Goal: Task Accomplishment & Management: Manage account settings

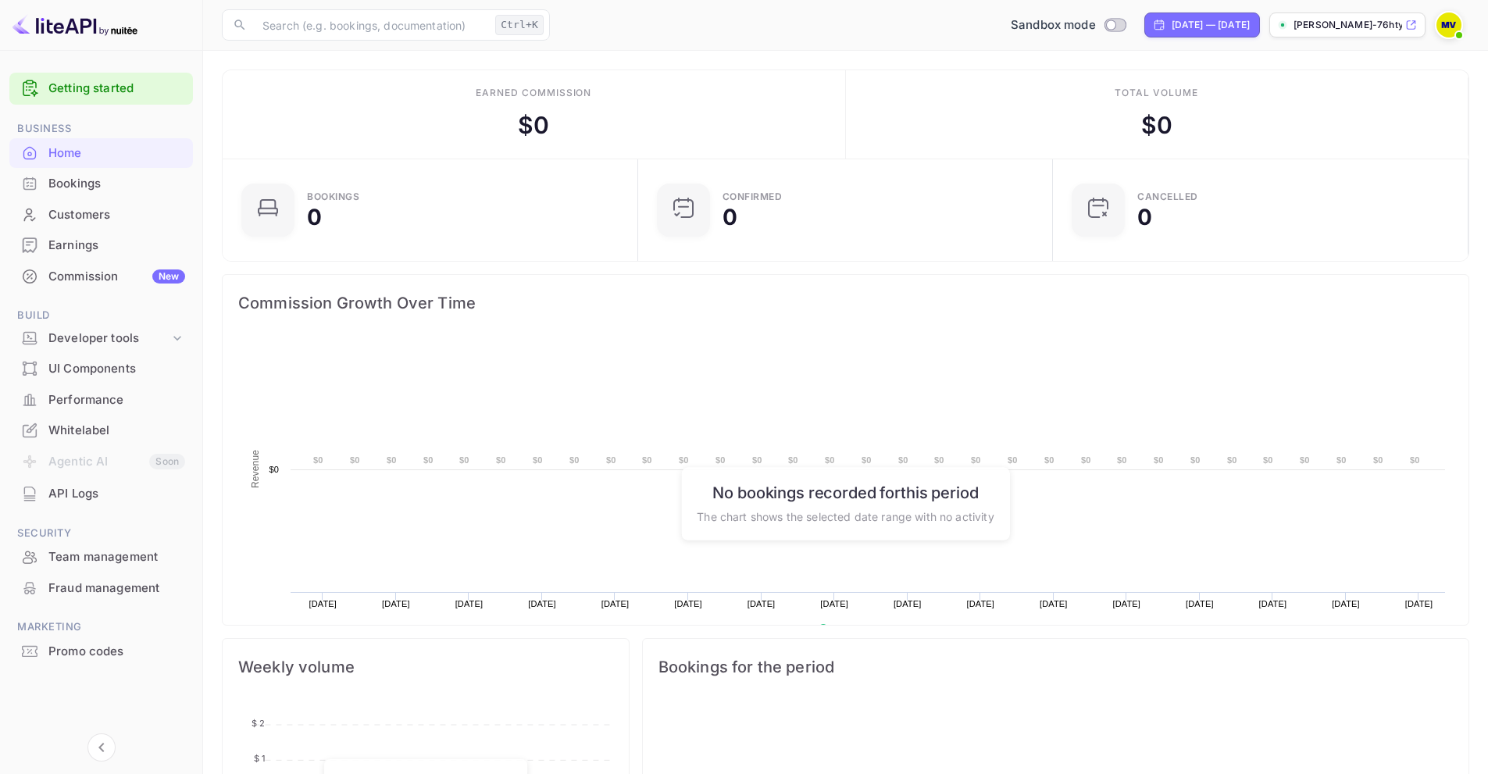
scroll to position [242, 394]
click at [1383, 26] on p "[PERSON_NAME]-76hty.nui..." at bounding box center [1348, 25] width 109 height 14
click at [1356, 27] on p "[PERSON_NAME]-76hty.nui..." at bounding box center [1348, 25] width 109 height 14
click at [1450, 31] on img at bounding box center [1448, 24] width 25 height 25
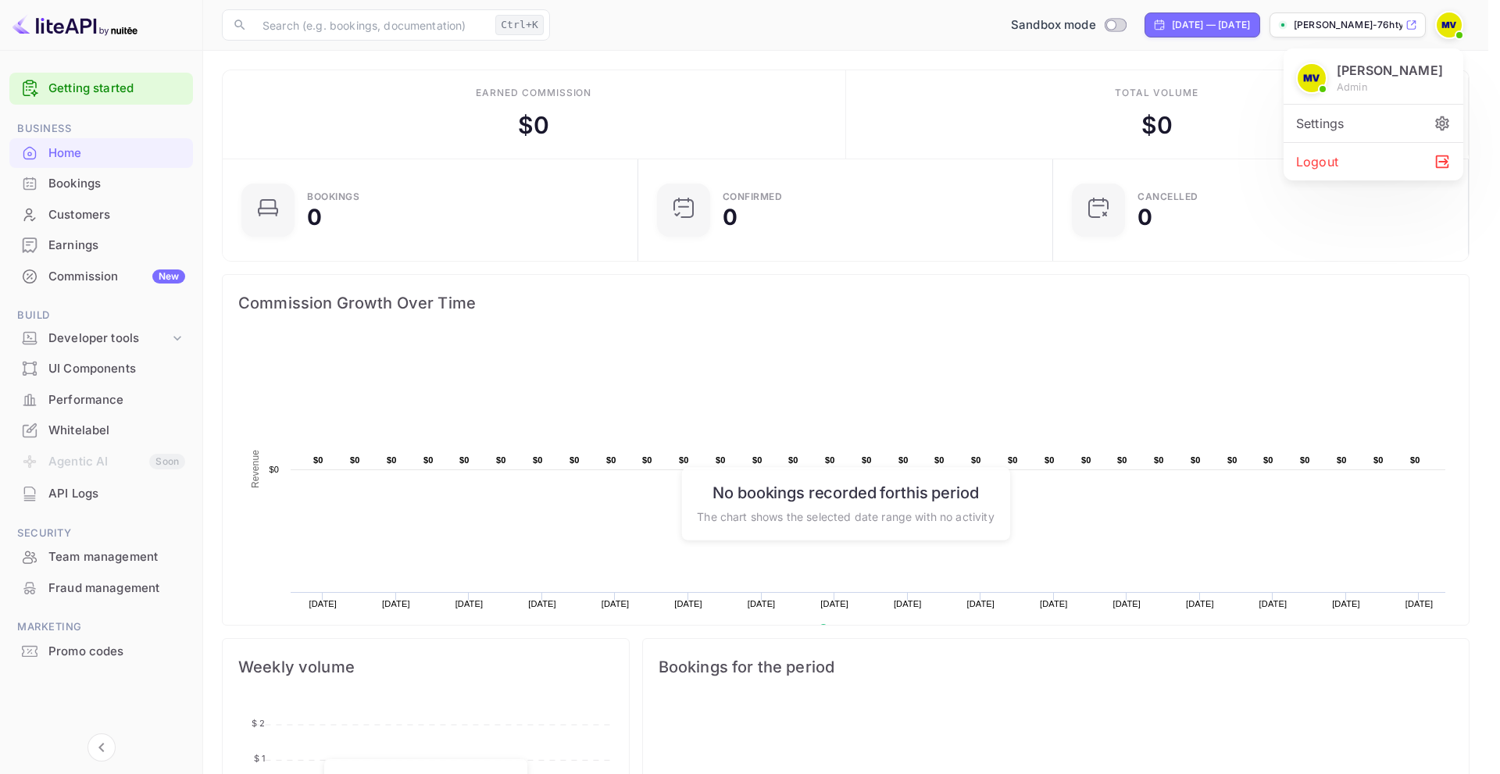
click at [1358, 126] on div "Settings" at bounding box center [1373, 123] width 180 height 37
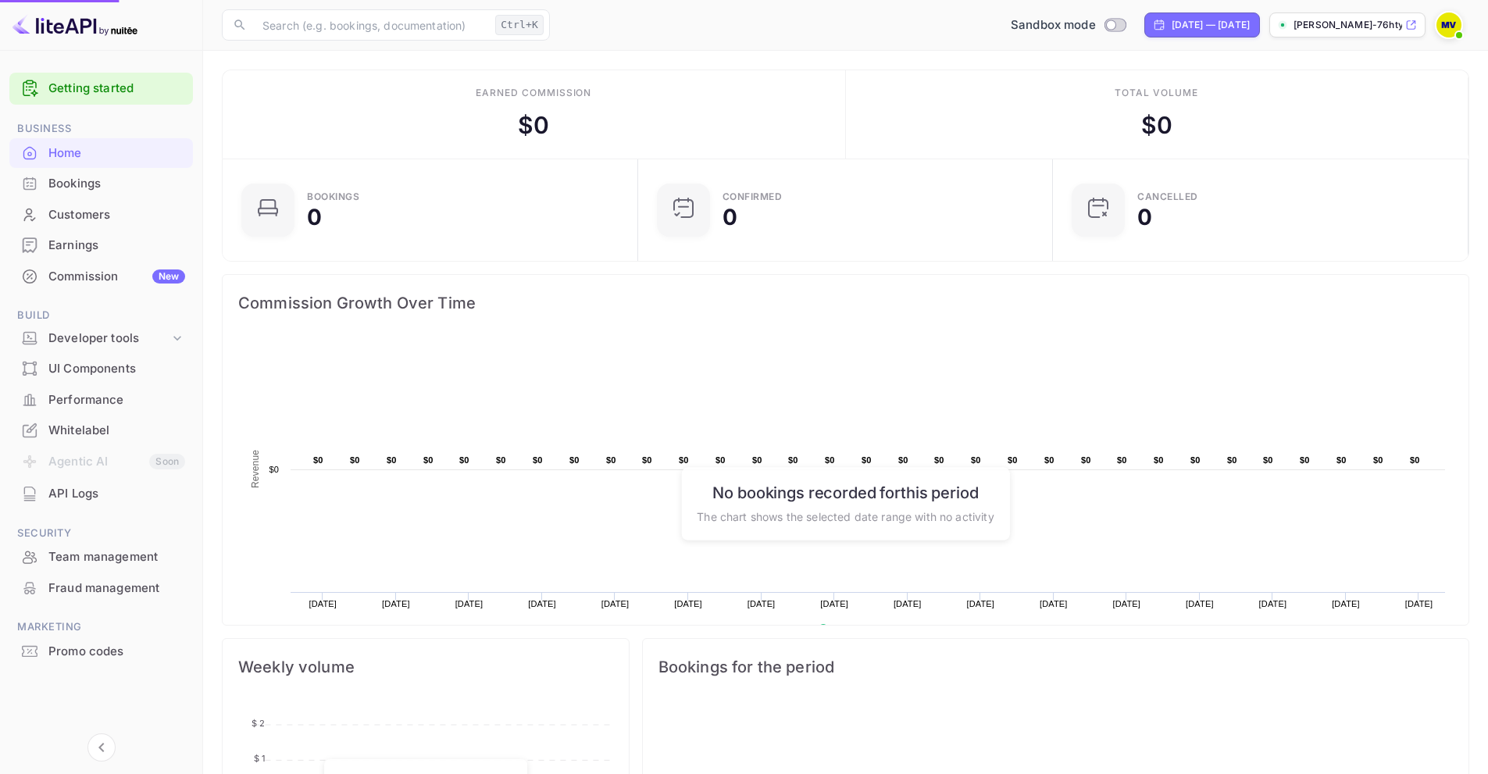
scroll to position [12, 12]
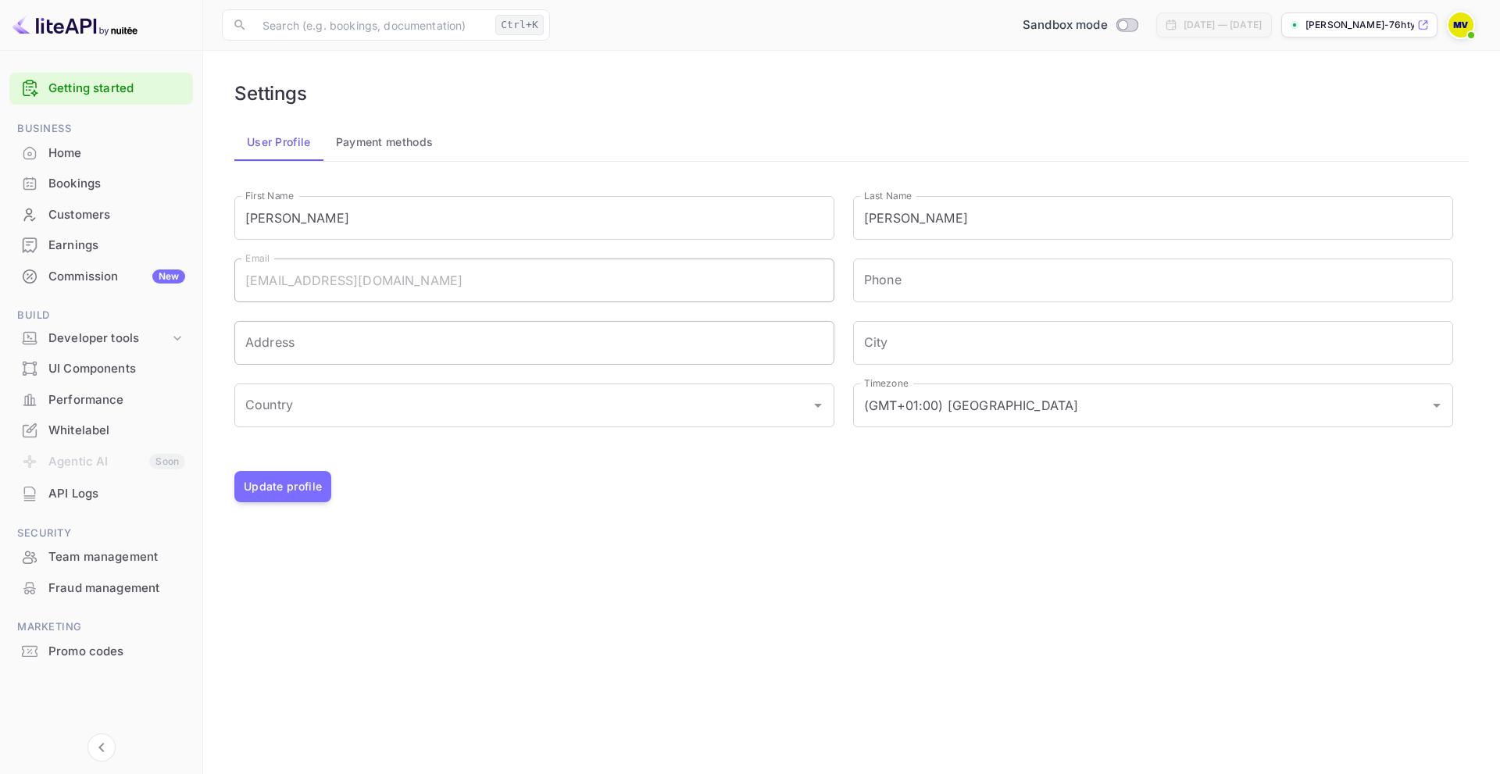
click at [362, 344] on input "Address" at bounding box center [534, 343] width 600 height 44
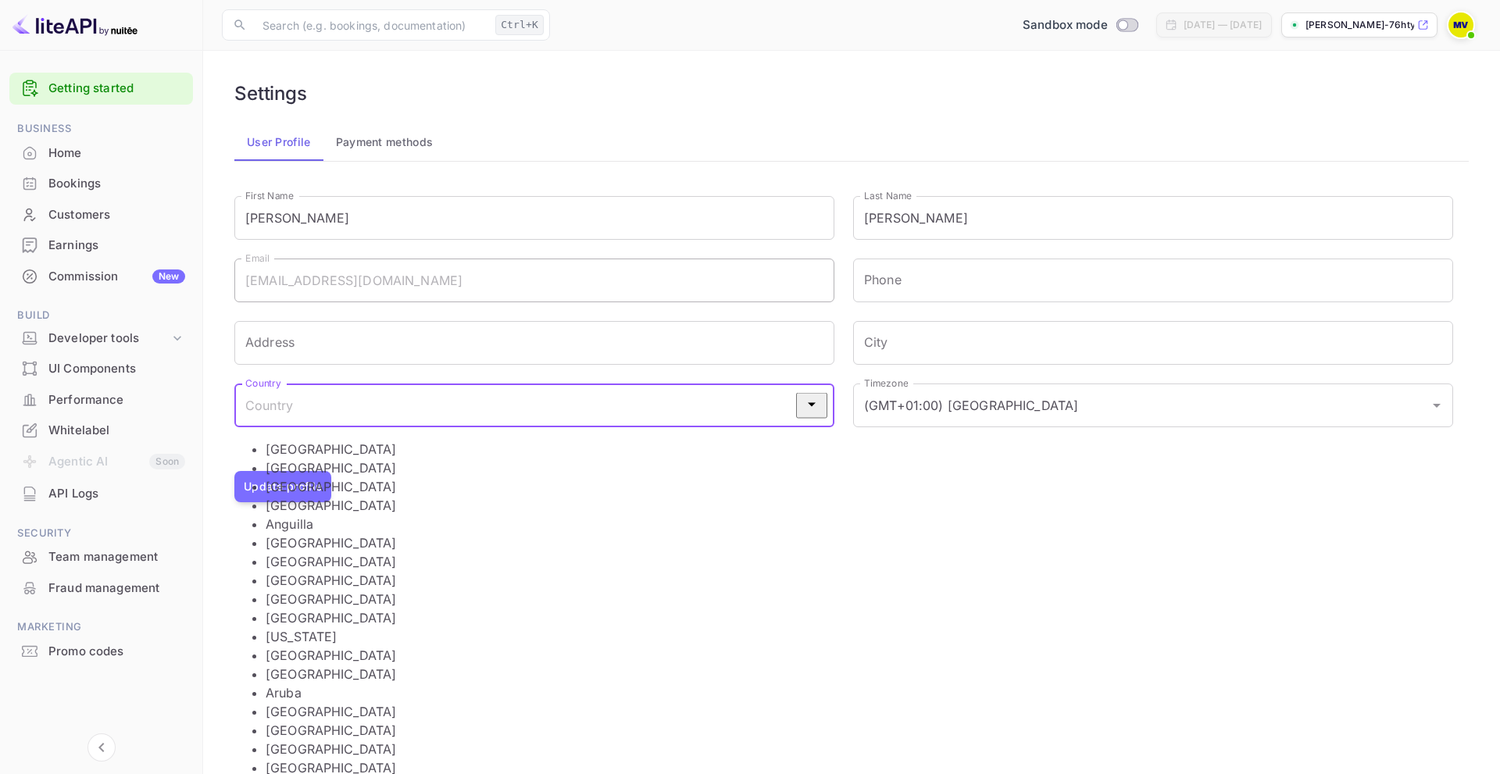
click at [309, 409] on input "Country" at bounding box center [522, 406] width 562 height 30
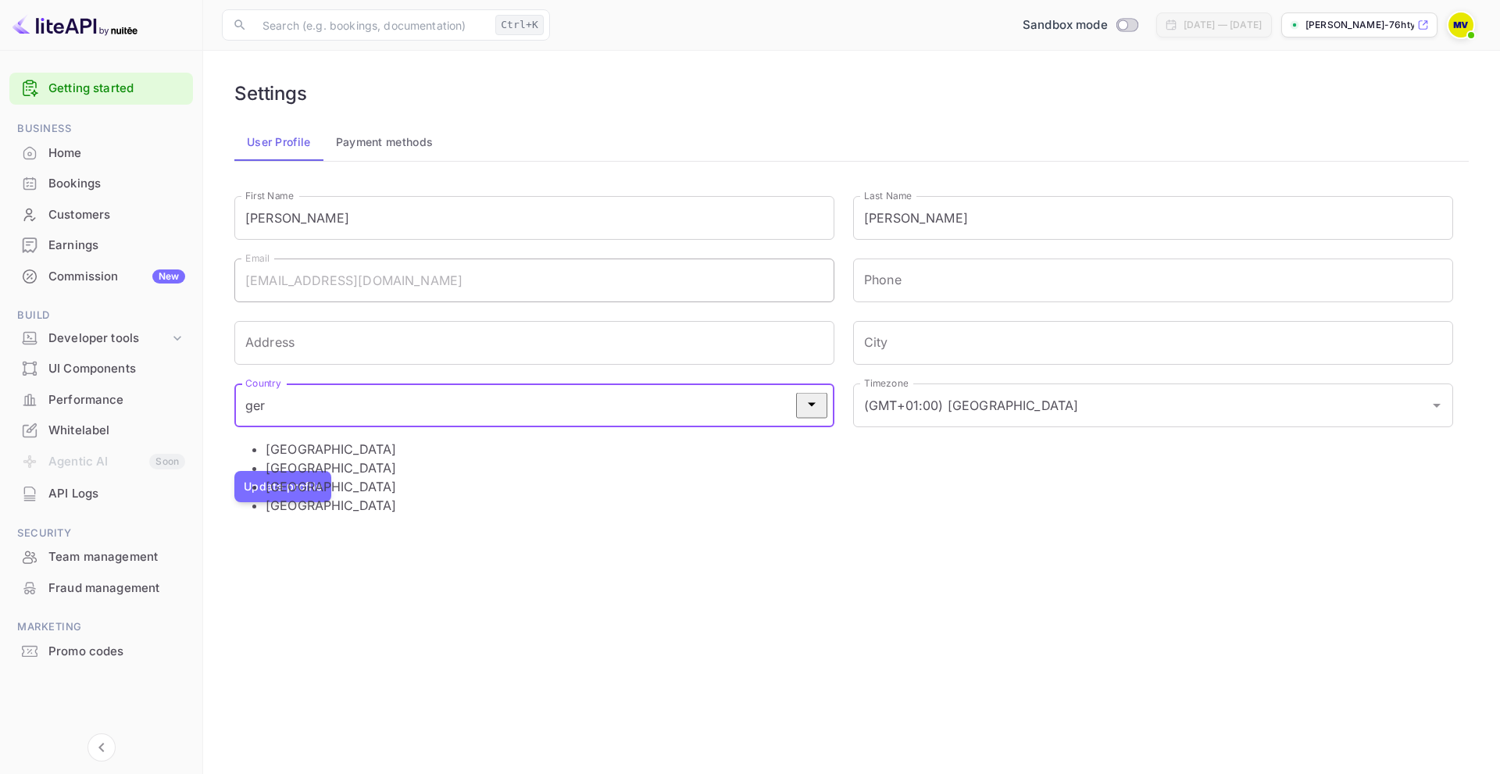
click at [269, 448] on li "[GEOGRAPHIC_DATA]" at bounding box center [550, 449] width 569 height 19
type input "[GEOGRAPHIC_DATA]"
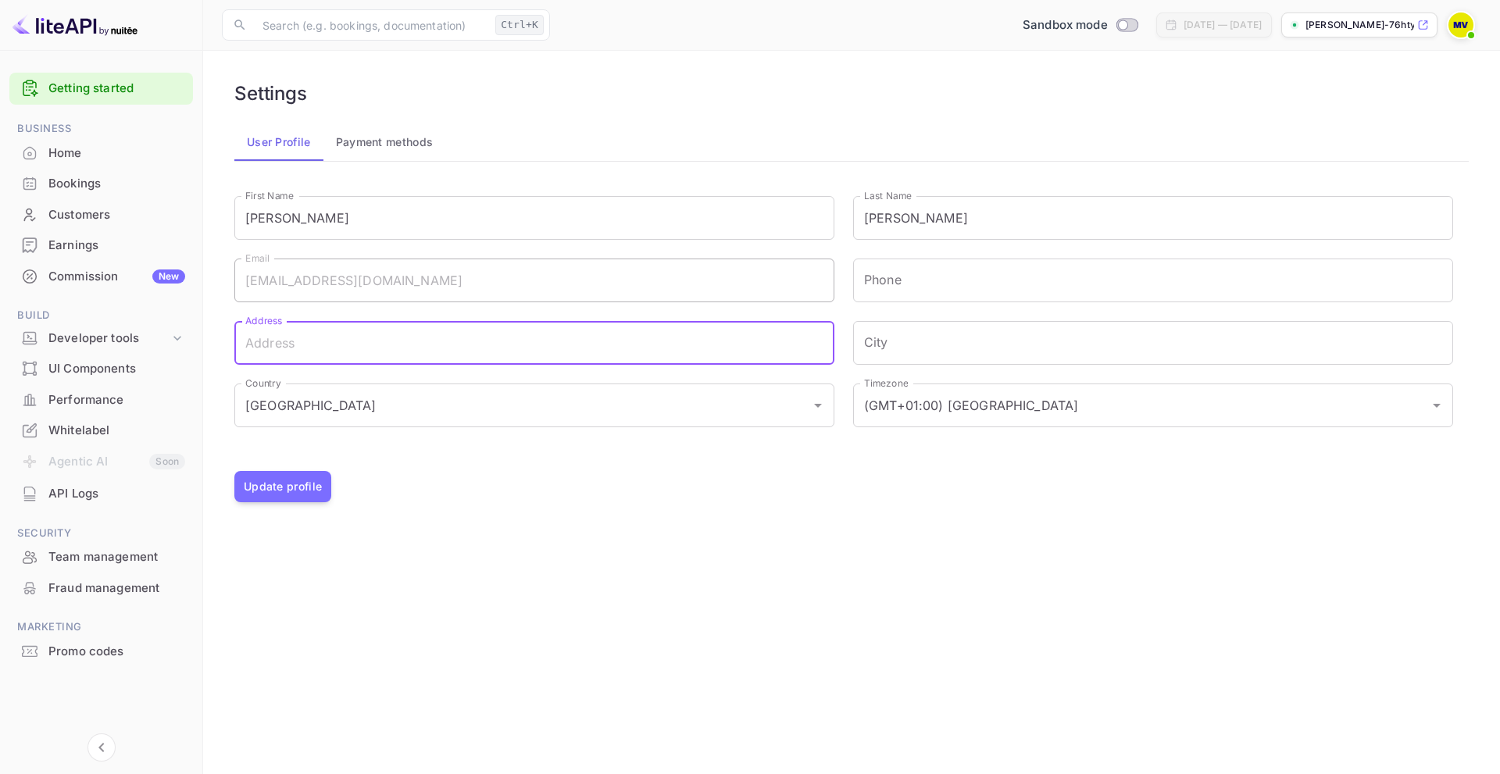
click at [282, 338] on input "Address" at bounding box center [534, 343] width 600 height 44
type input "flodelingsweg 3"
click at [880, 348] on input "City" at bounding box center [1153, 343] width 600 height 44
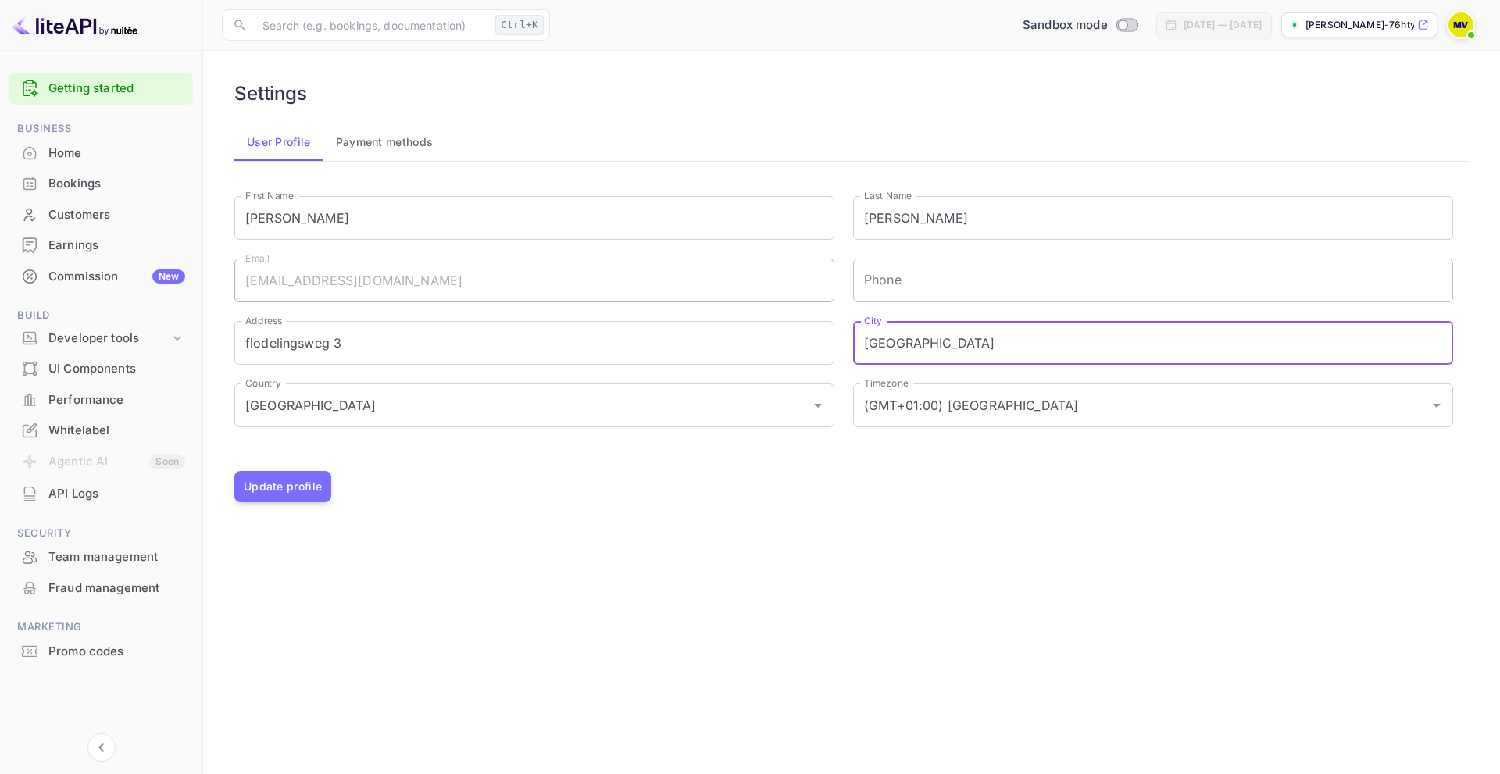
type input "[GEOGRAPHIC_DATA]"
click at [909, 287] on input "Phone" at bounding box center [1153, 281] width 600 height 44
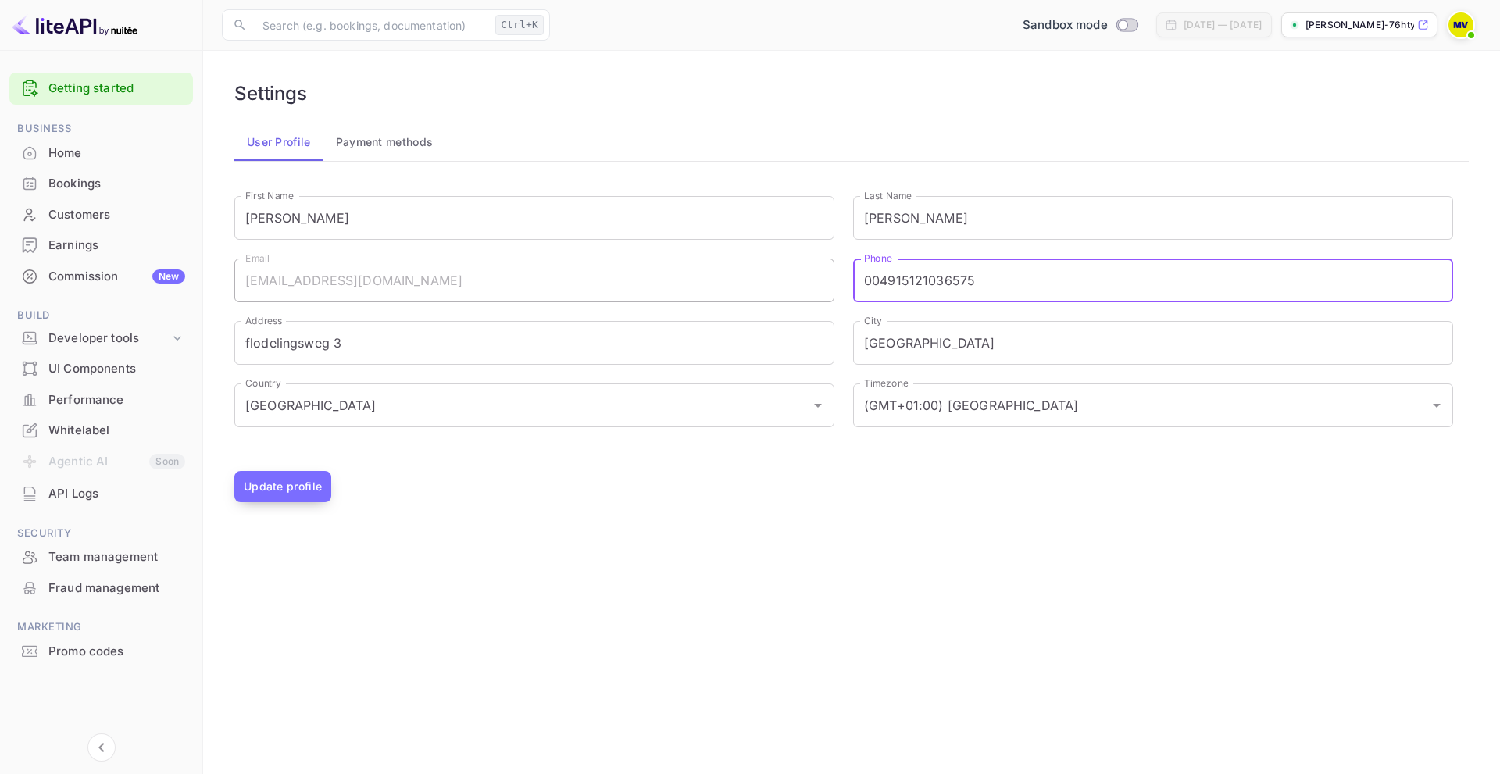
type input "004915121036575"
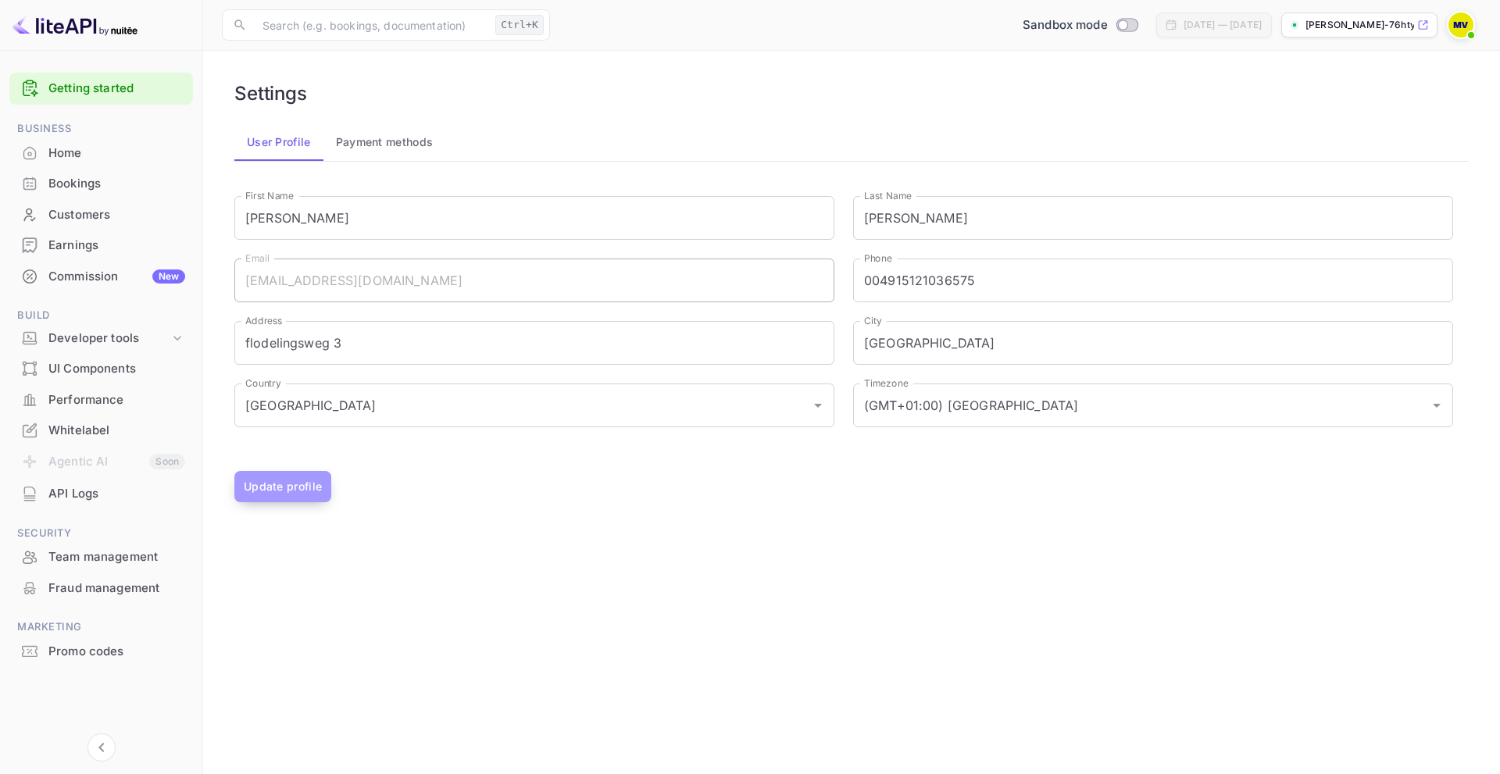
click at [291, 493] on button "Update profile" at bounding box center [282, 486] width 97 height 31
click at [384, 144] on button "Payment methods" at bounding box center [384, 141] width 123 height 37
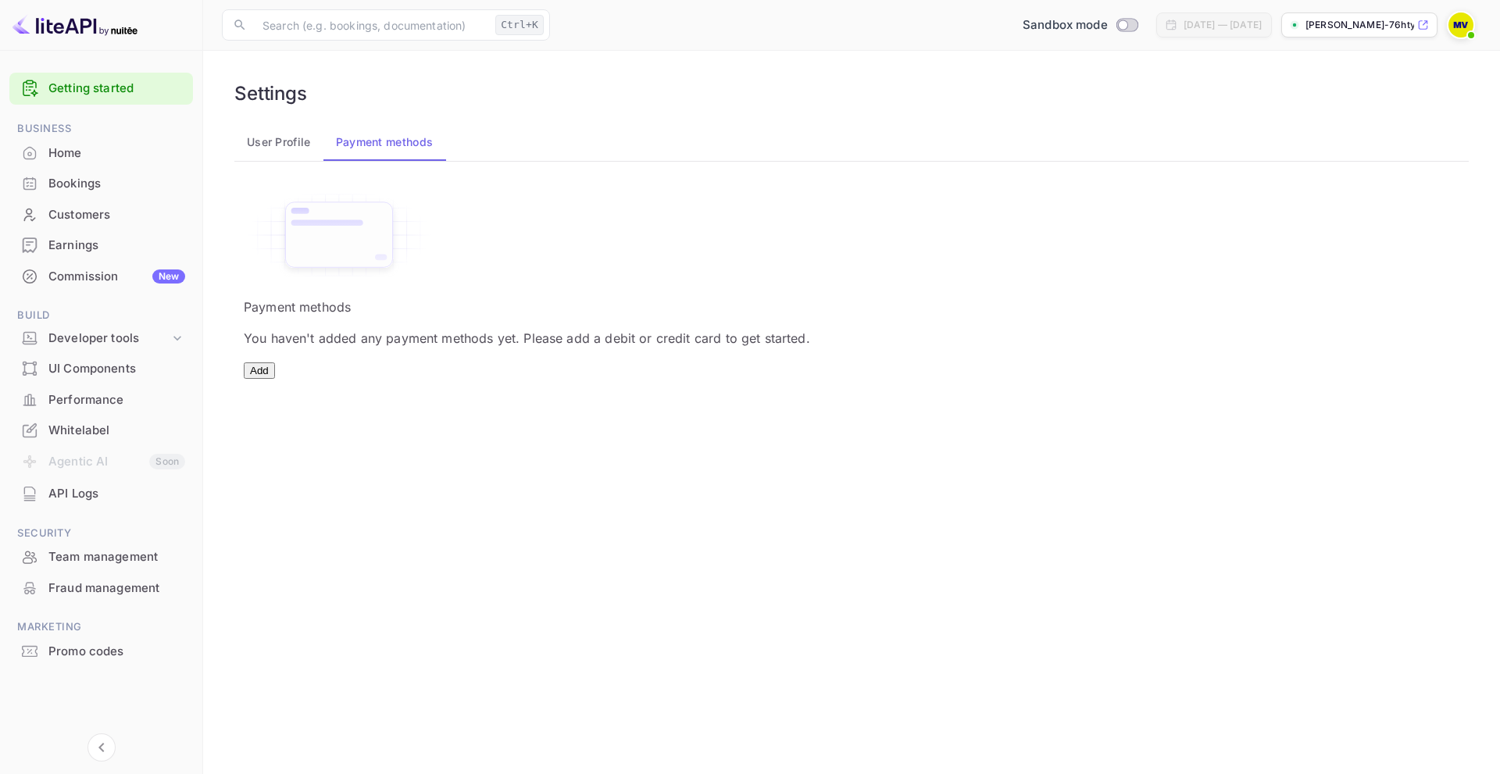
click at [275, 379] on button "Add" at bounding box center [259, 370] width 31 height 16
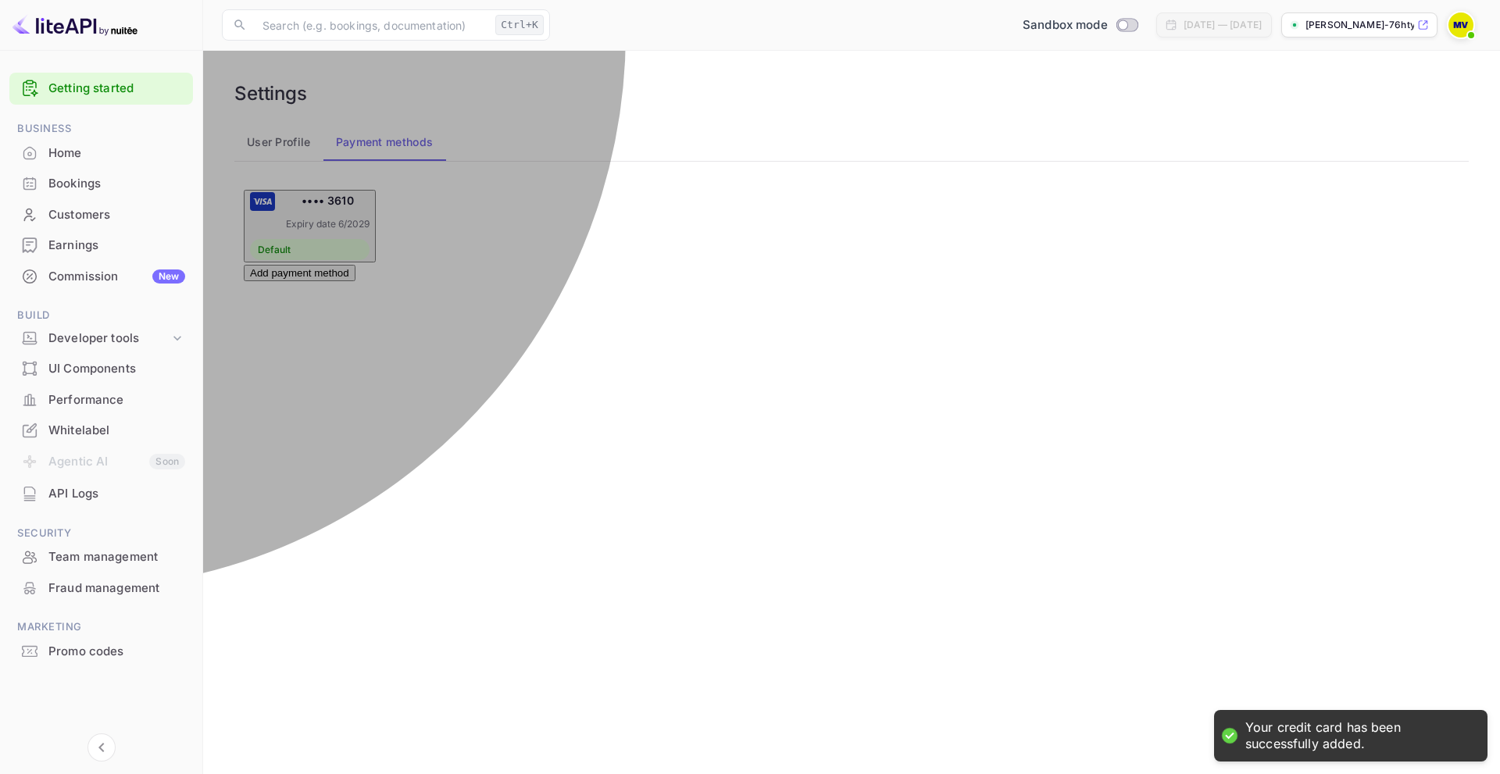
click at [313, 209] on p "•••• 3610" at bounding box center [328, 200] width 84 height 16
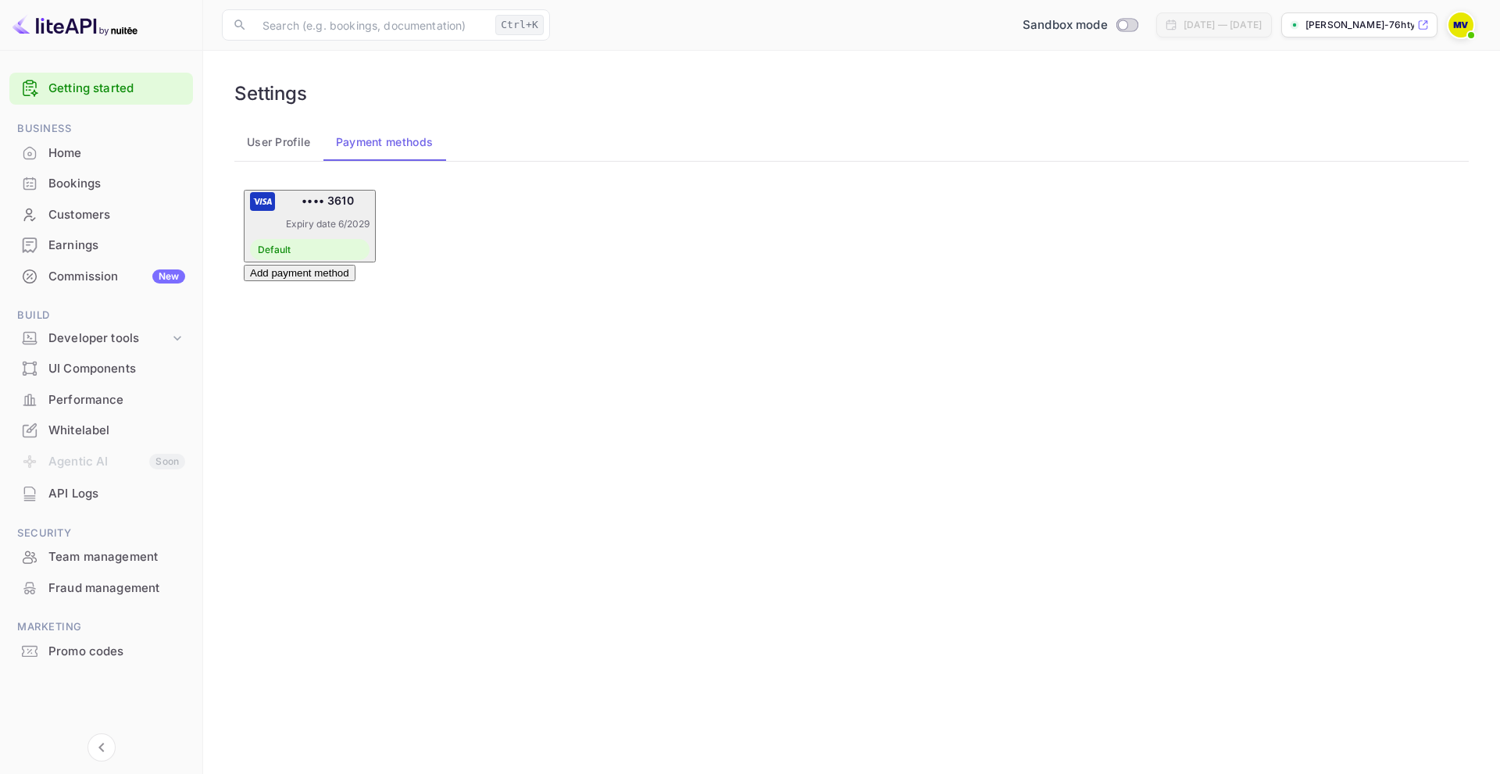
click at [274, 145] on button "User Profile" at bounding box center [278, 141] width 89 height 37
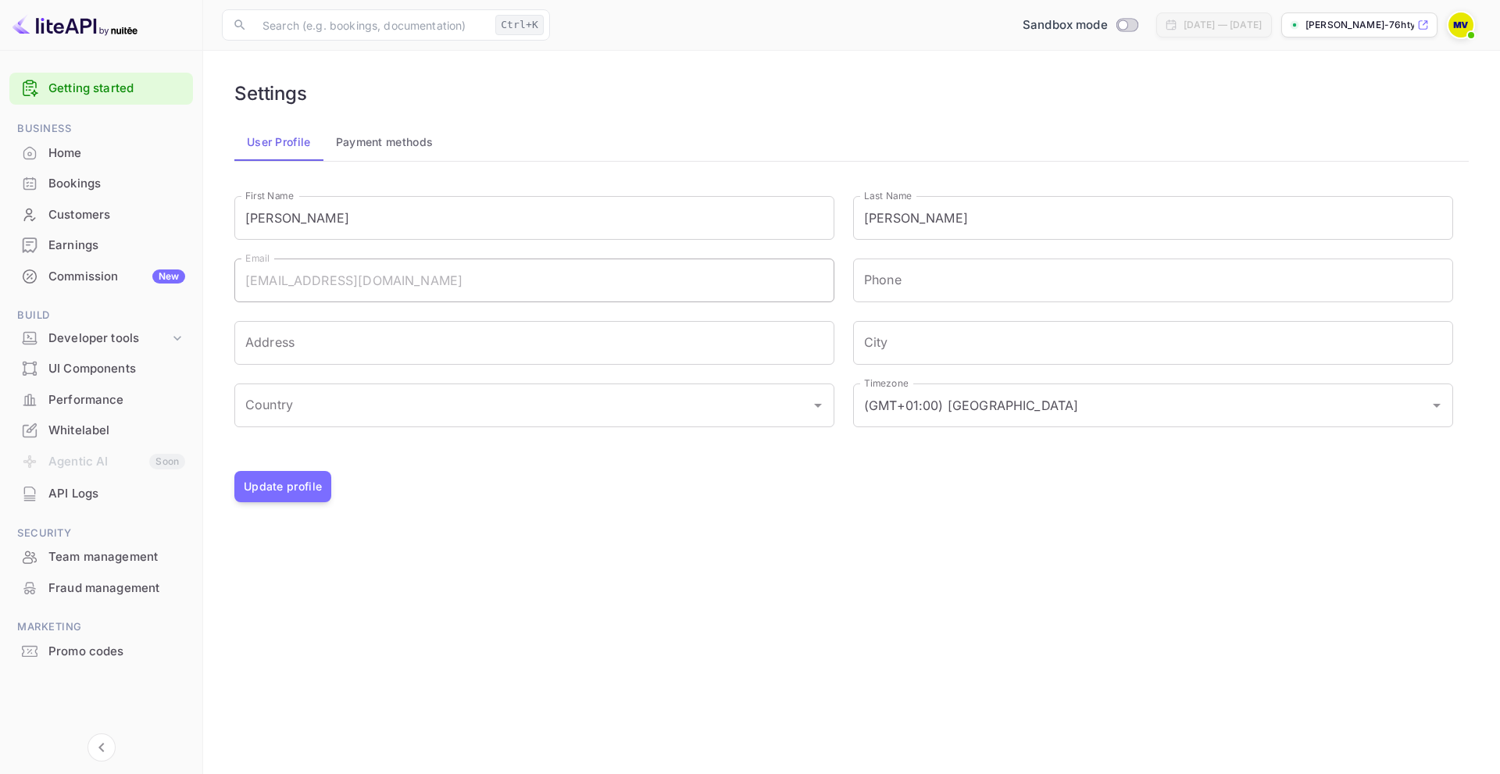
click at [66, 153] on div "Home" at bounding box center [116, 154] width 137 height 18
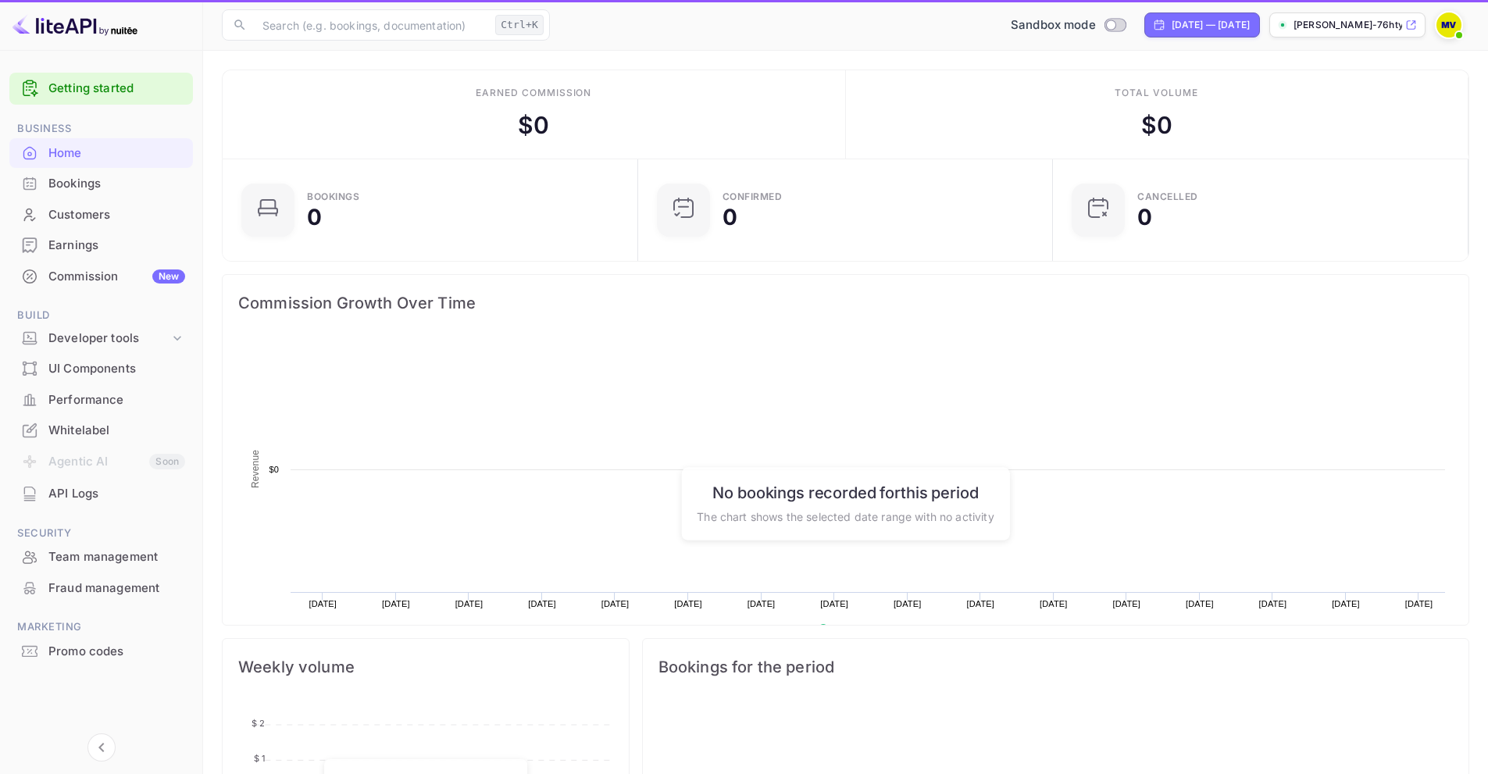
scroll to position [242, 394]
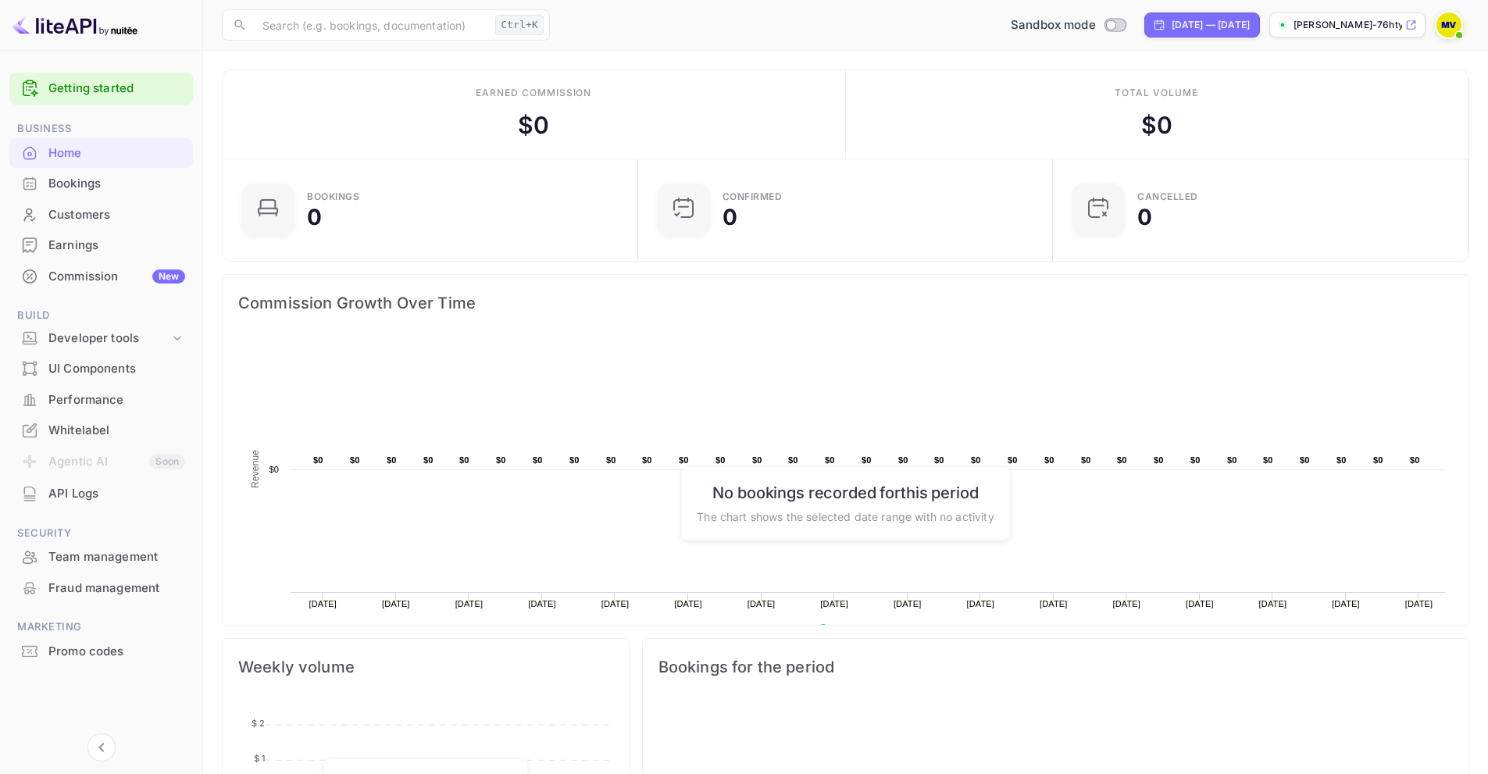
click at [61, 273] on div "Commission New" at bounding box center [116, 277] width 137 height 18
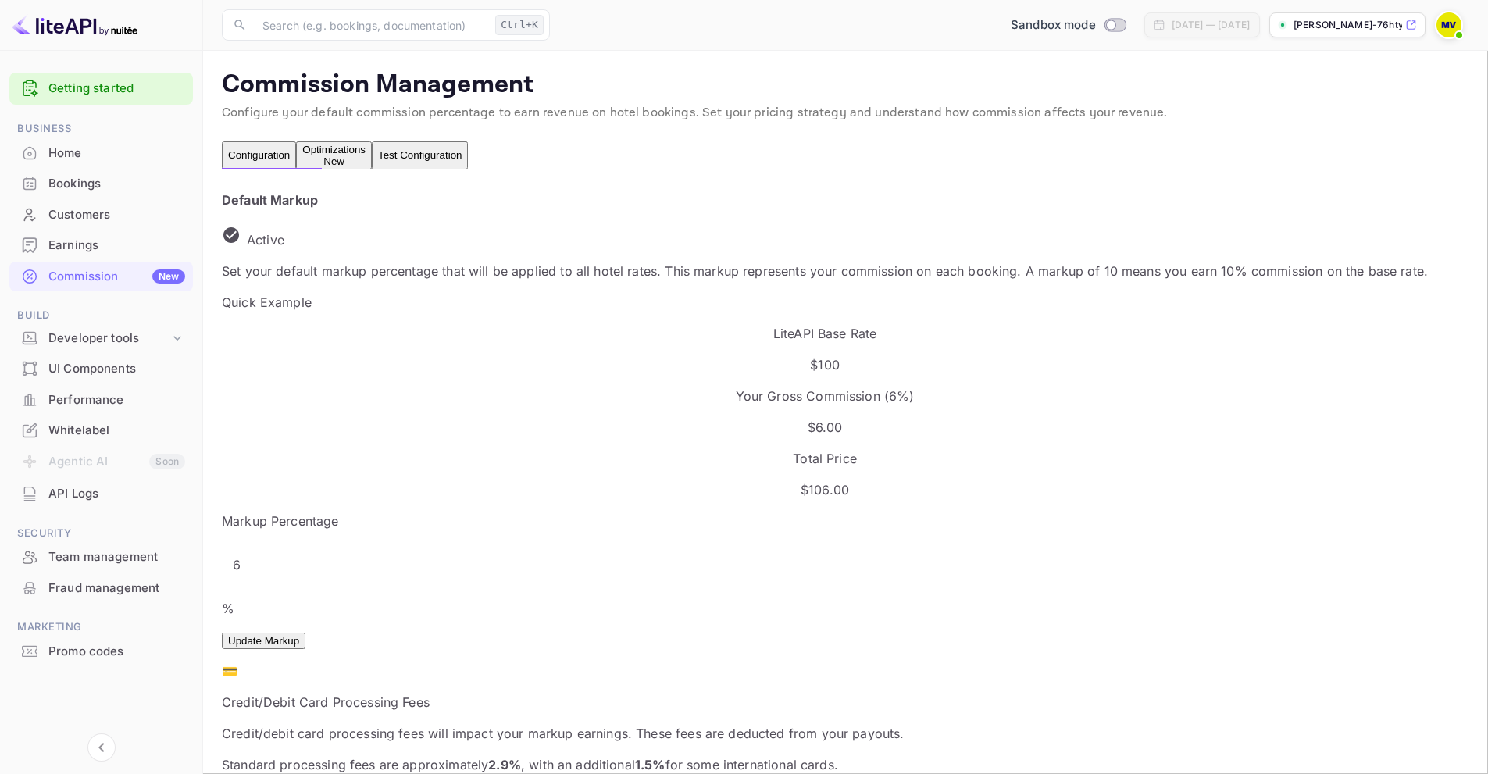
scroll to position [266, 766]
drag, startPoint x: 278, startPoint y: 495, endPoint x: 242, endPoint y: 498, distance: 36.0
click at [242, 498] on div "Default Markup Active Set your default markup percentage that will be applied t…" at bounding box center [825, 529] width 1206 height 677
type input "10"
click at [305, 633] on button "Update Markup" at bounding box center [264, 641] width 84 height 16
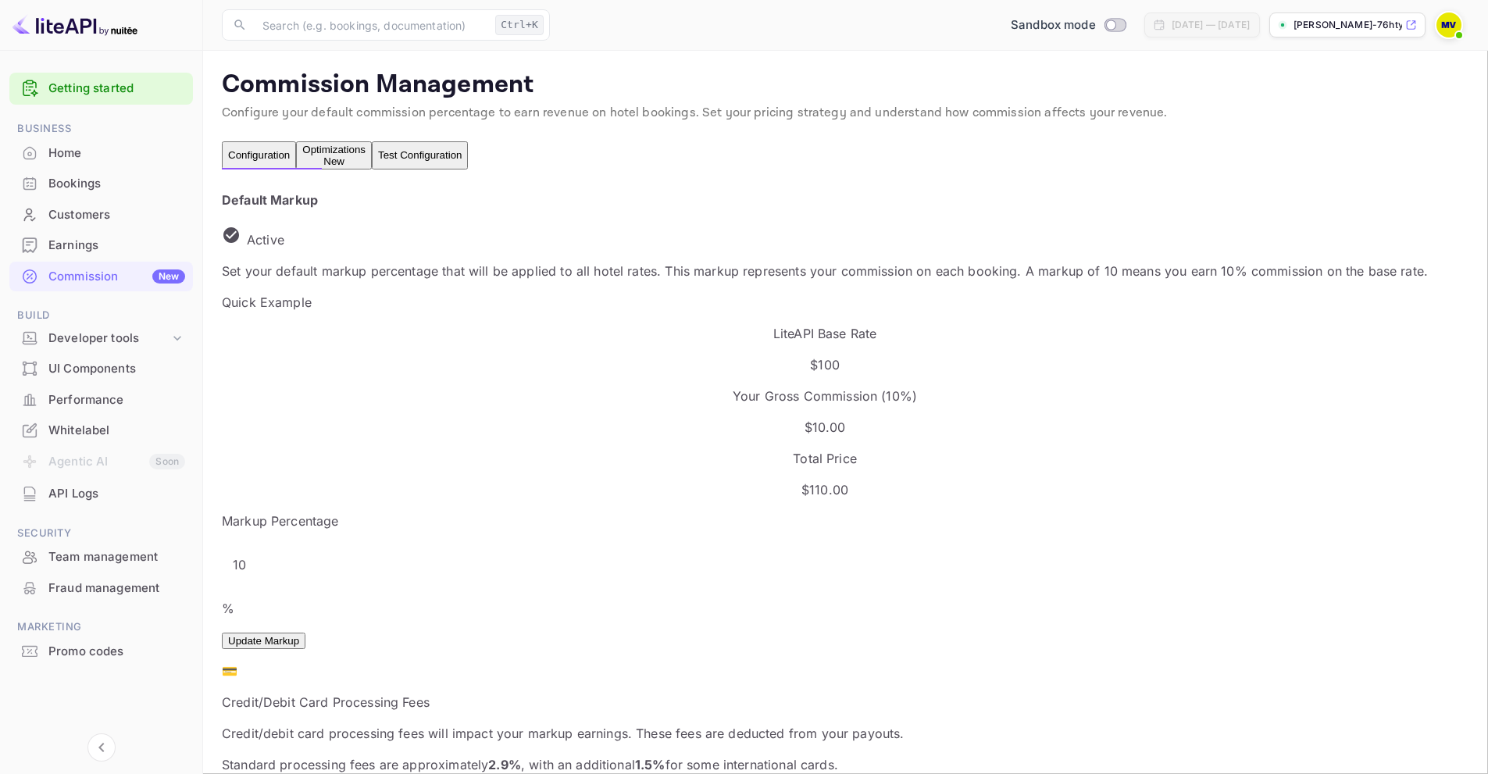
click at [366, 162] on div "Optimizations New" at bounding box center [333, 155] width 63 height 23
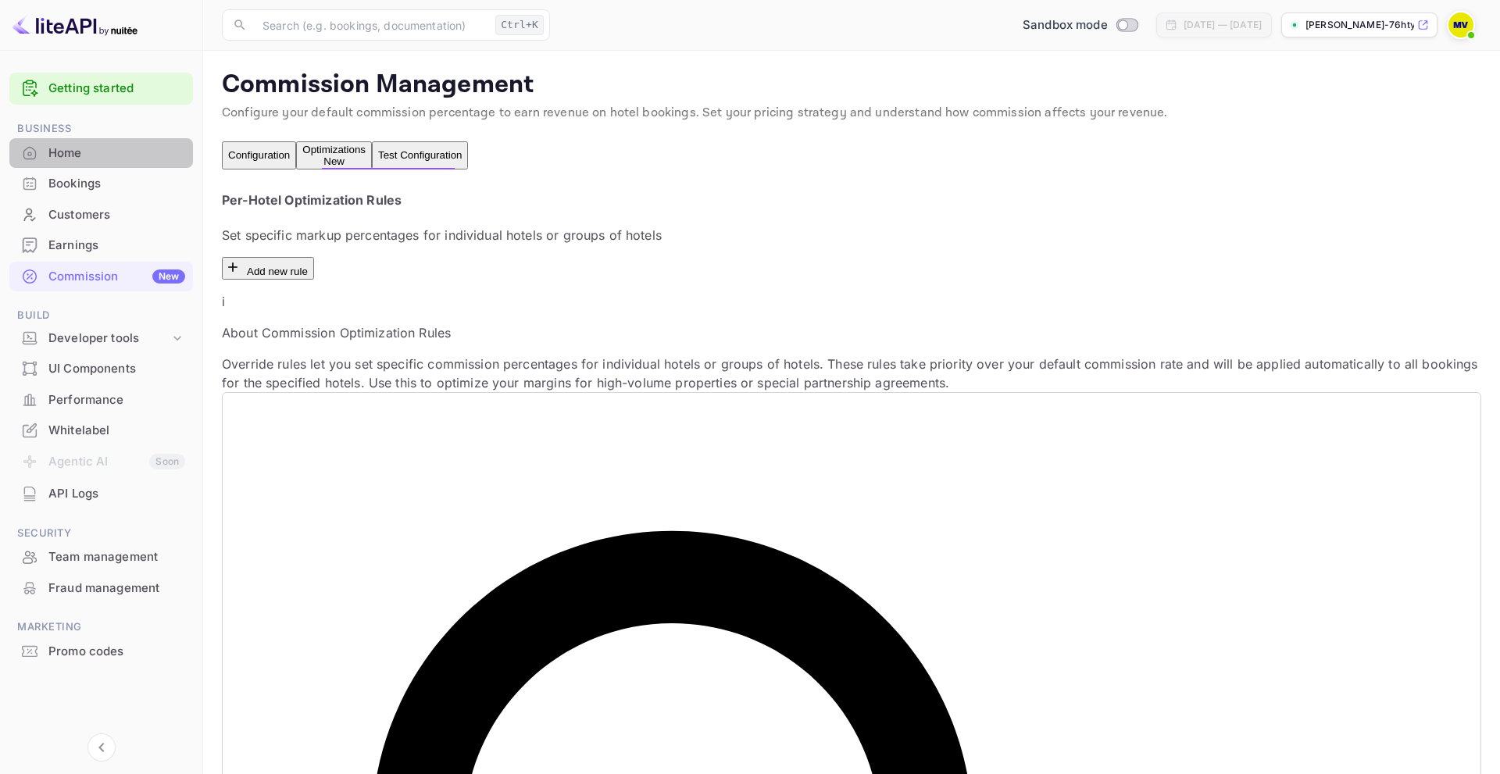
click at [64, 158] on div "Home" at bounding box center [116, 154] width 137 height 18
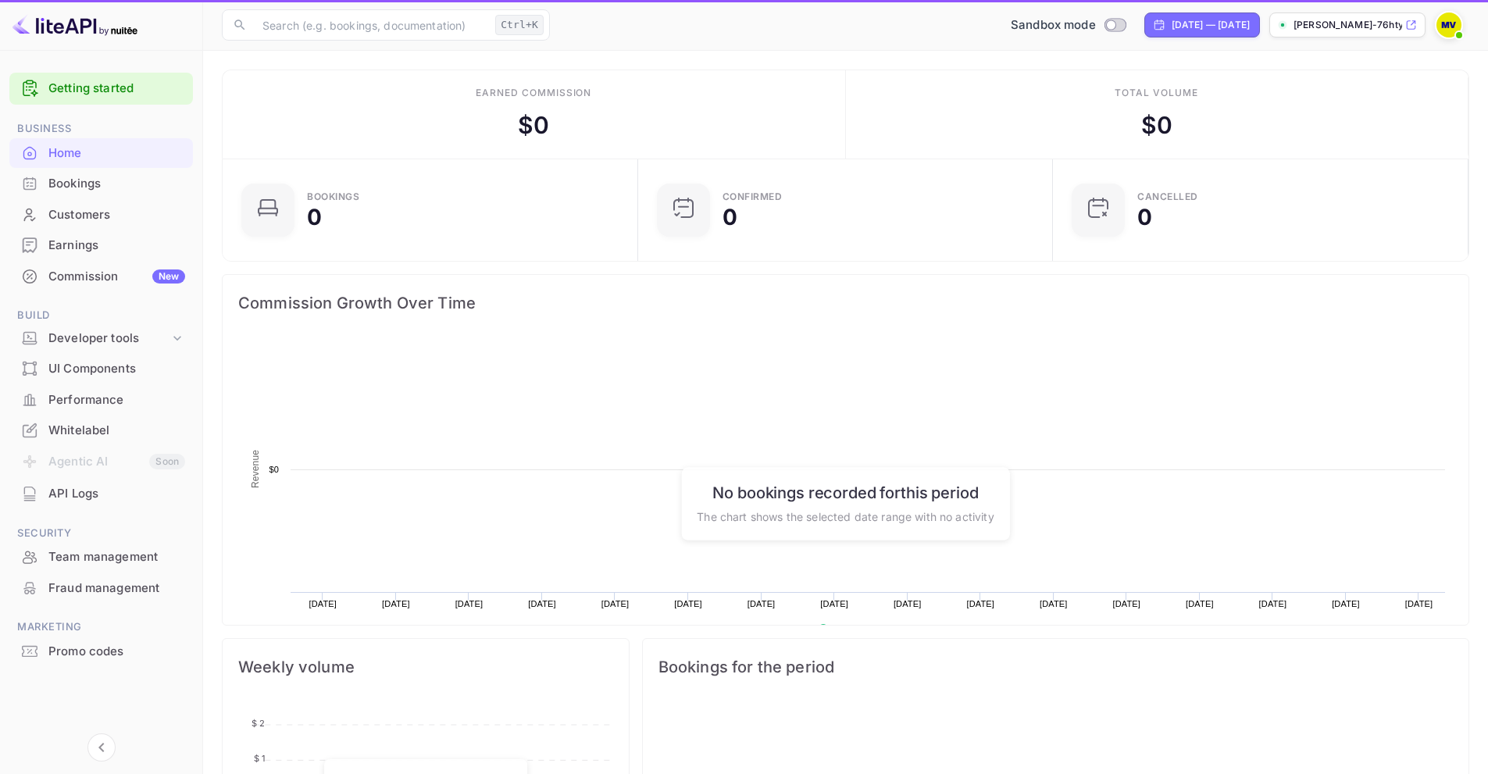
scroll to position [242, 394]
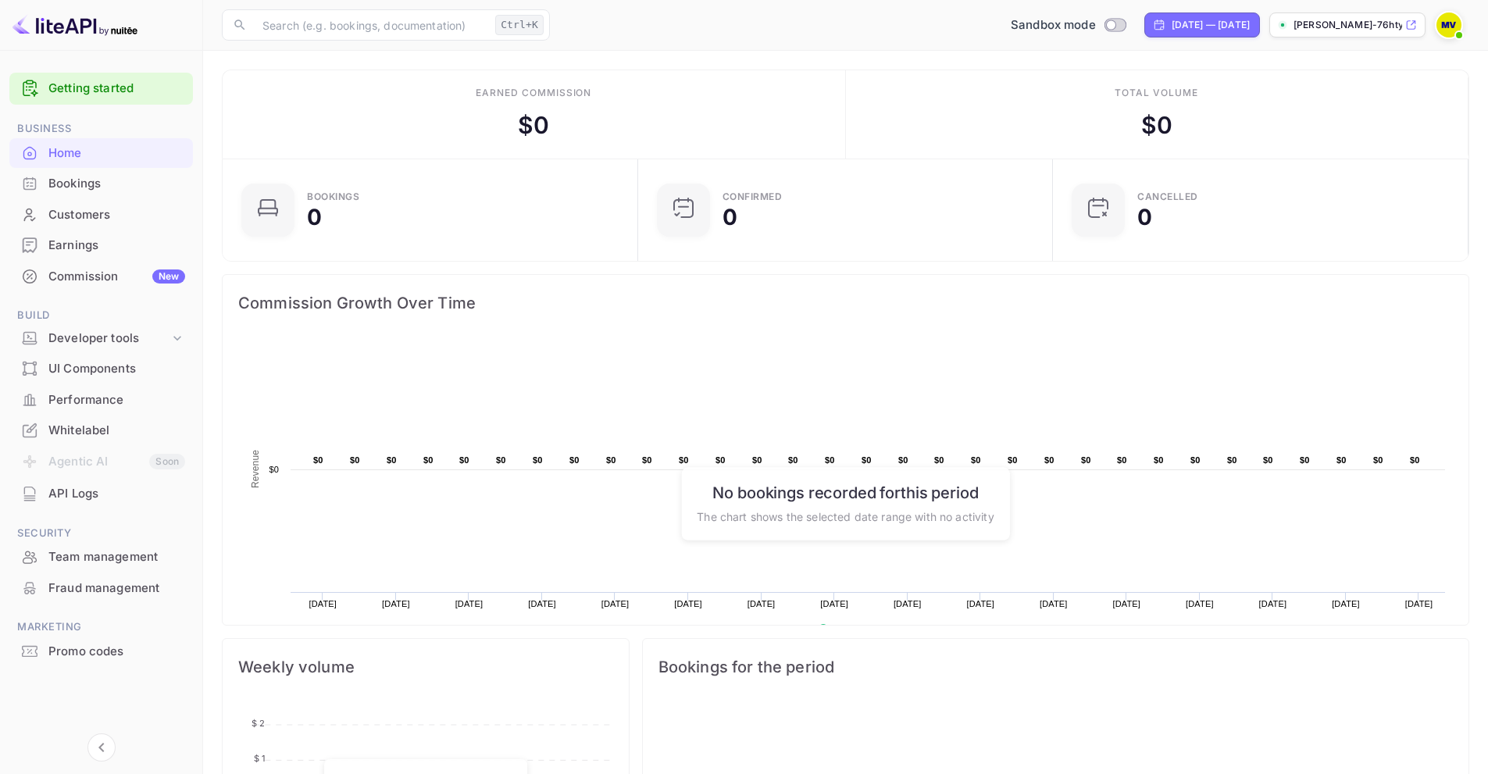
click at [58, 431] on div "Whitelabel" at bounding box center [116, 431] width 137 height 18
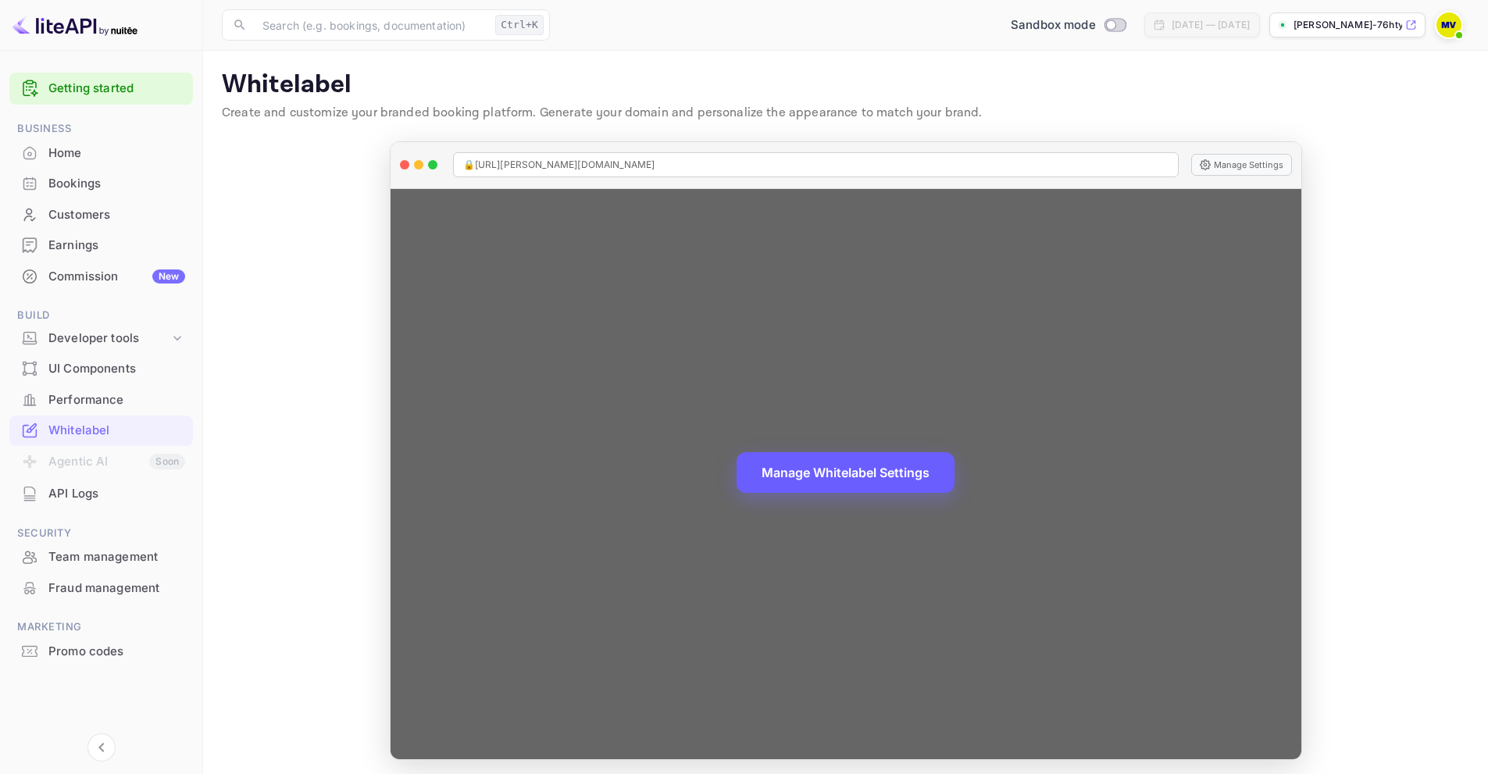
click at [815, 477] on button "Manage Whitelabel Settings" at bounding box center [846, 472] width 218 height 41
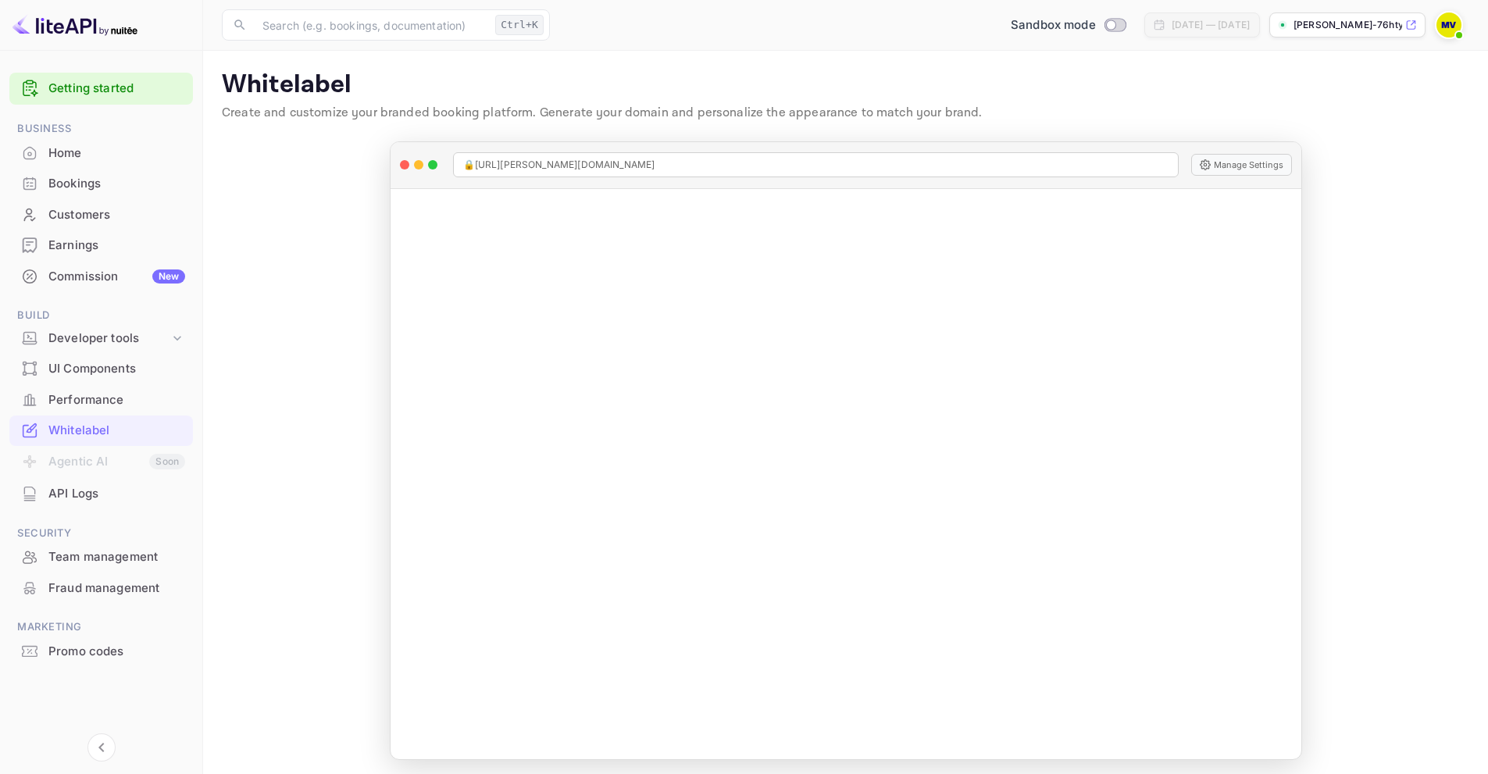
click at [78, 367] on div "UI Components" at bounding box center [116, 369] width 137 height 18
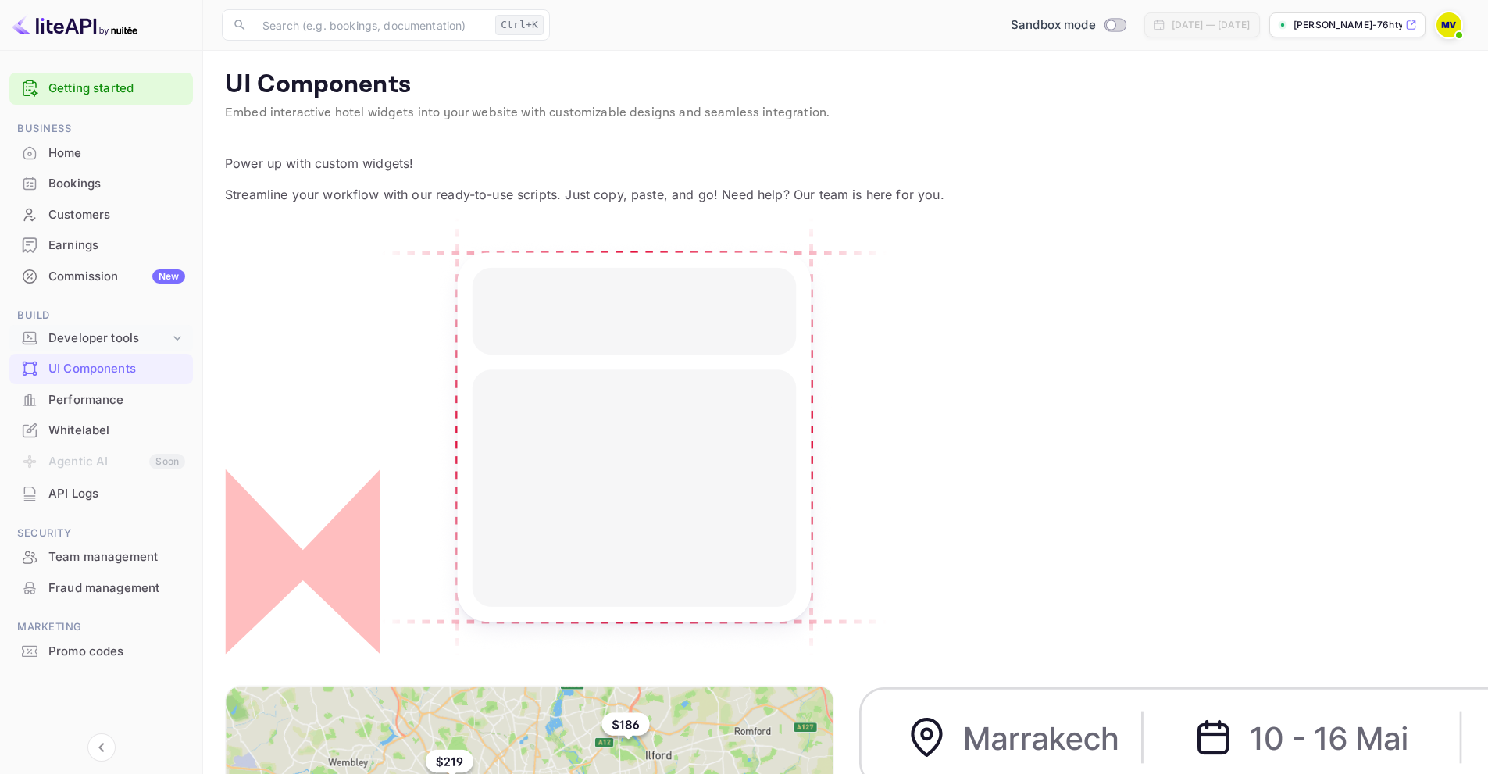
click at [86, 334] on div "Developer tools" at bounding box center [108, 339] width 121 height 18
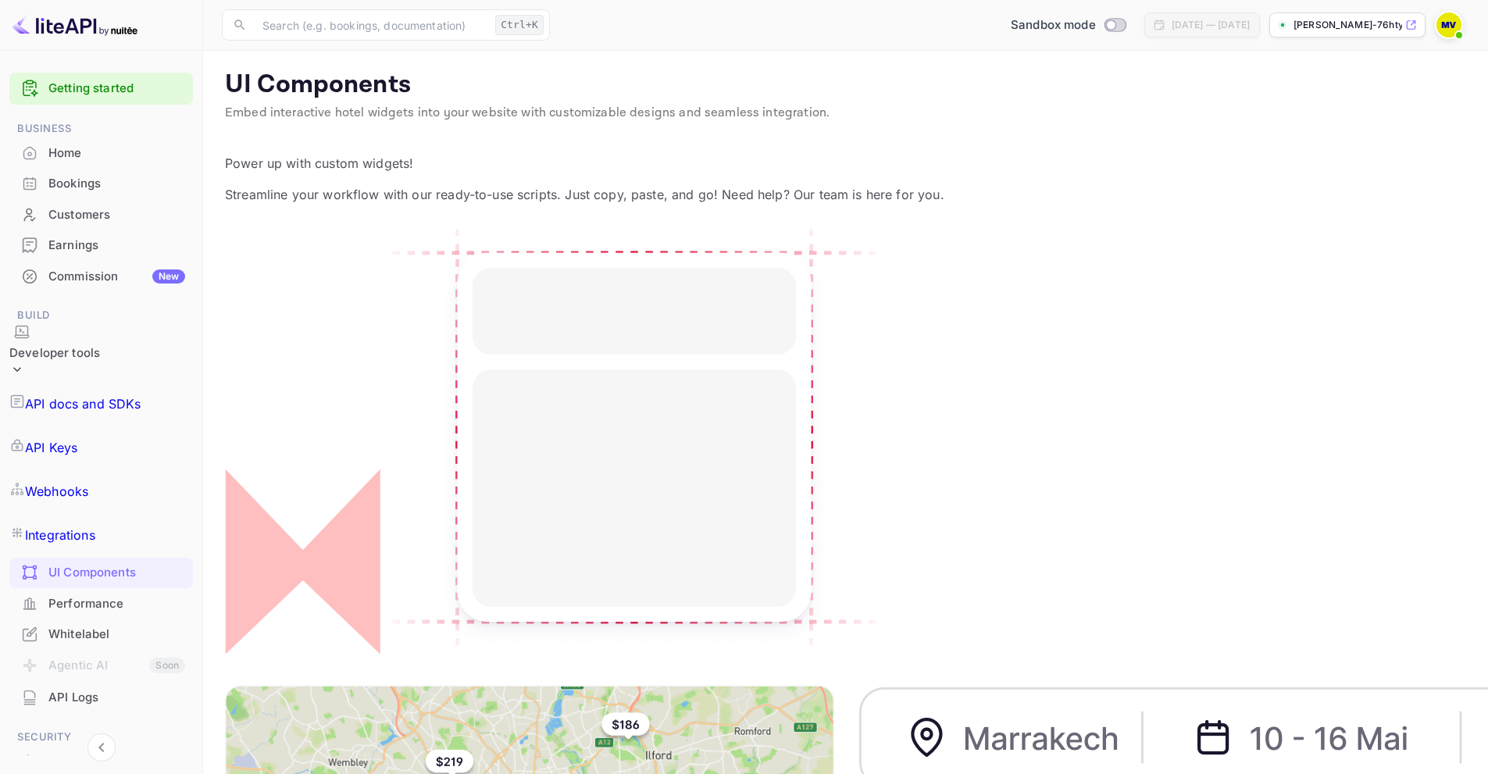
click at [86, 344] on div "Developer tools" at bounding box center [54, 353] width 91 height 18
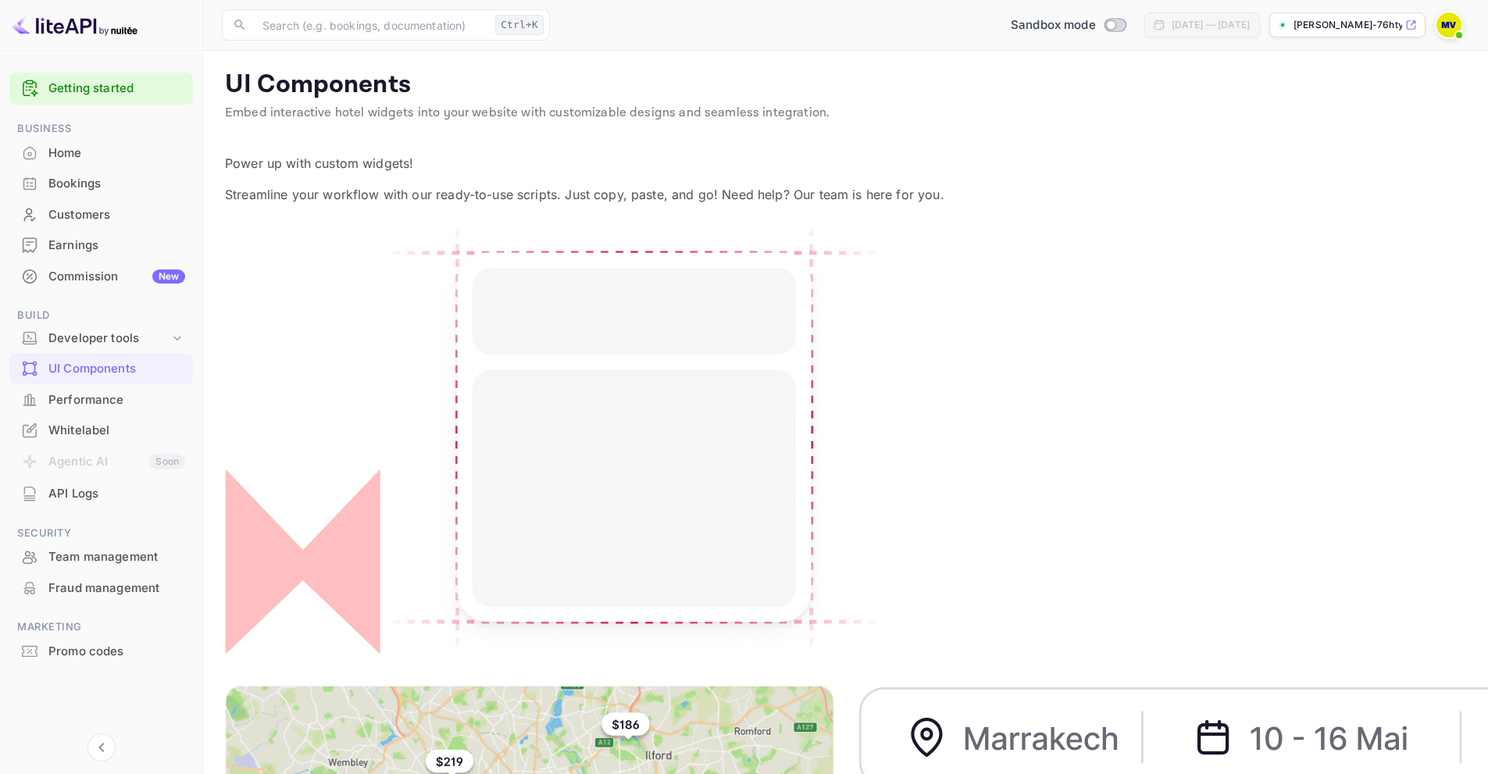
click at [82, 462] on li "Agentic AI Soon" at bounding box center [101, 462] width 184 height 33
click at [77, 157] on div "Home" at bounding box center [116, 154] width 137 height 18
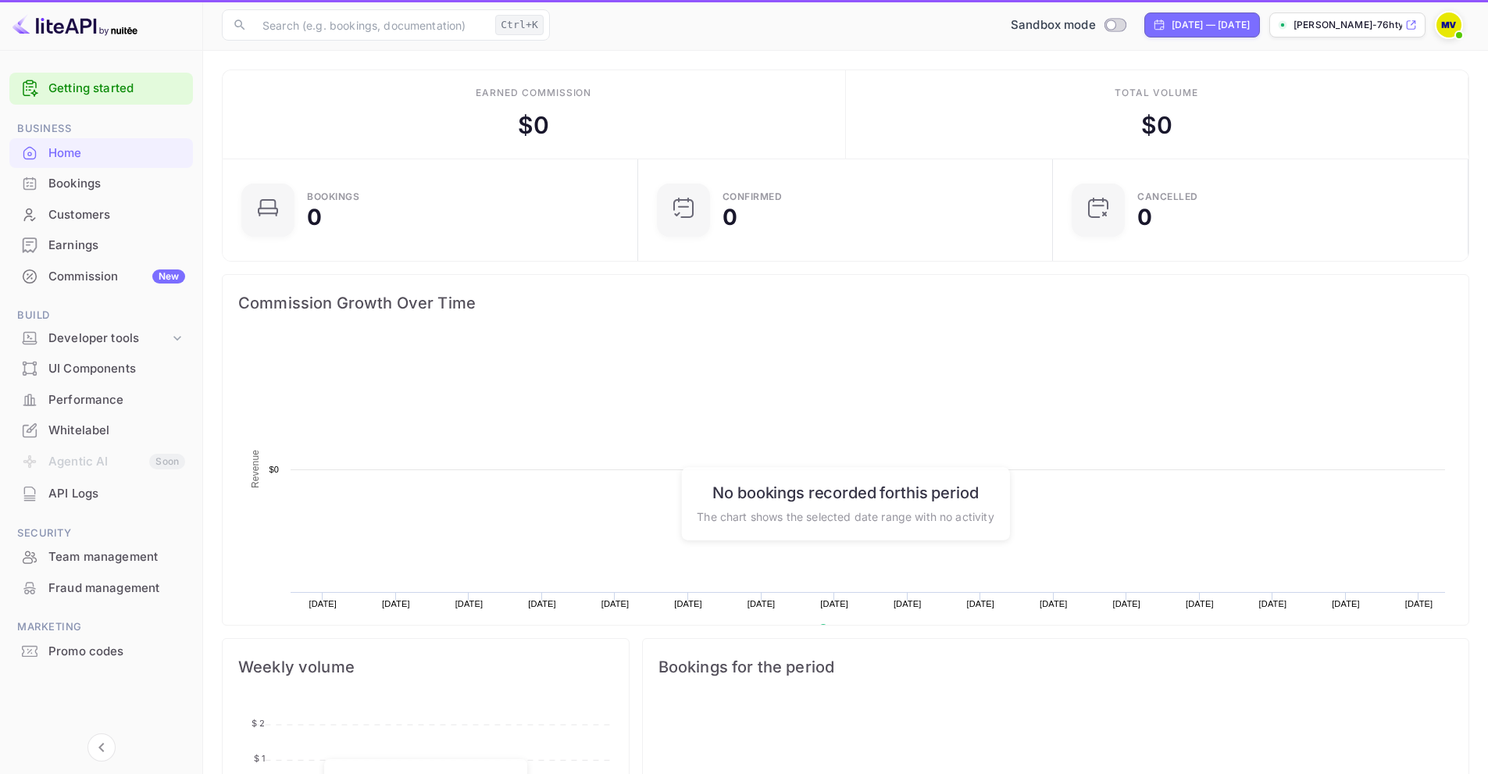
scroll to position [242, 394]
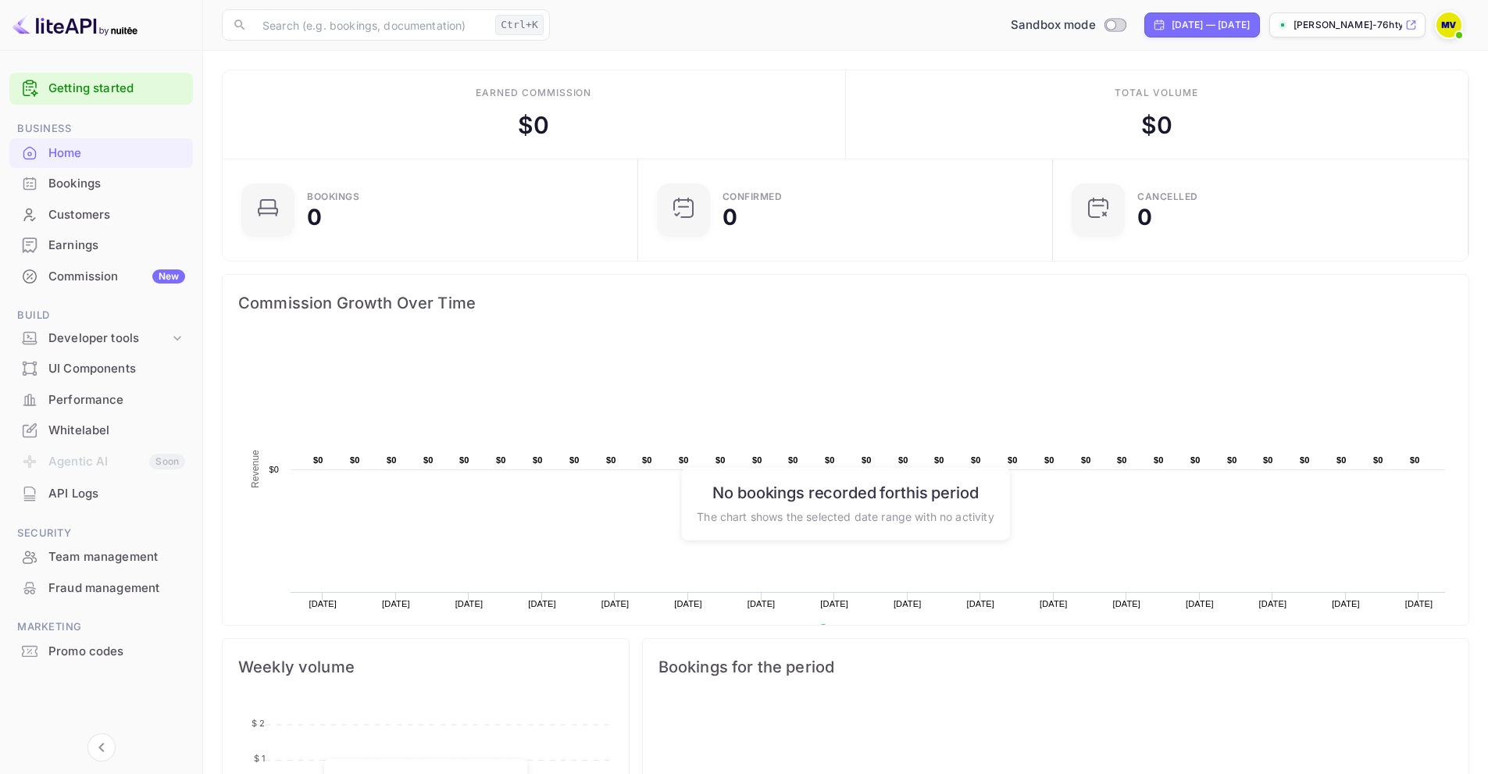
click at [1449, 22] on img at bounding box center [1448, 24] width 25 height 25
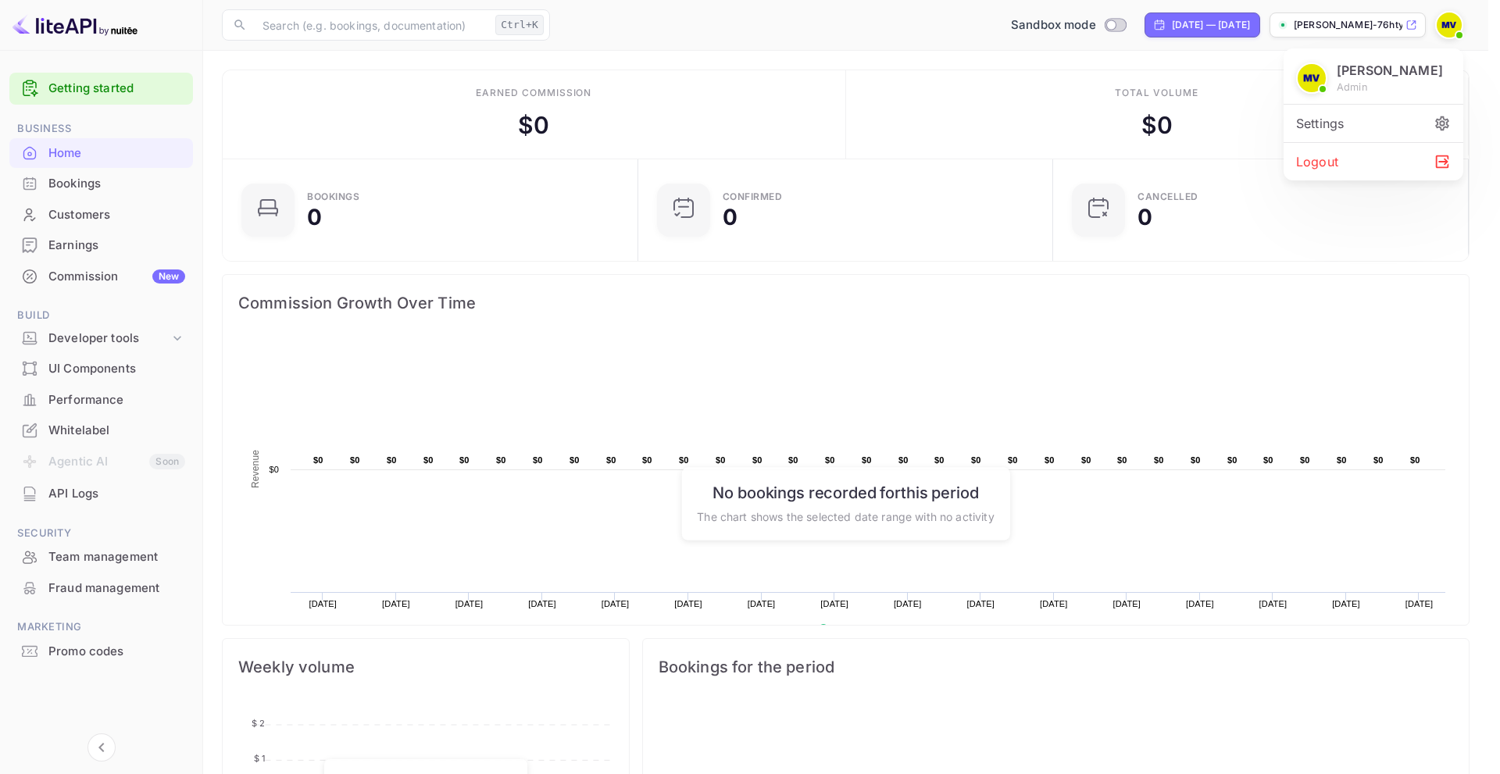
click at [1449, 22] on div at bounding box center [750, 387] width 1500 height 774
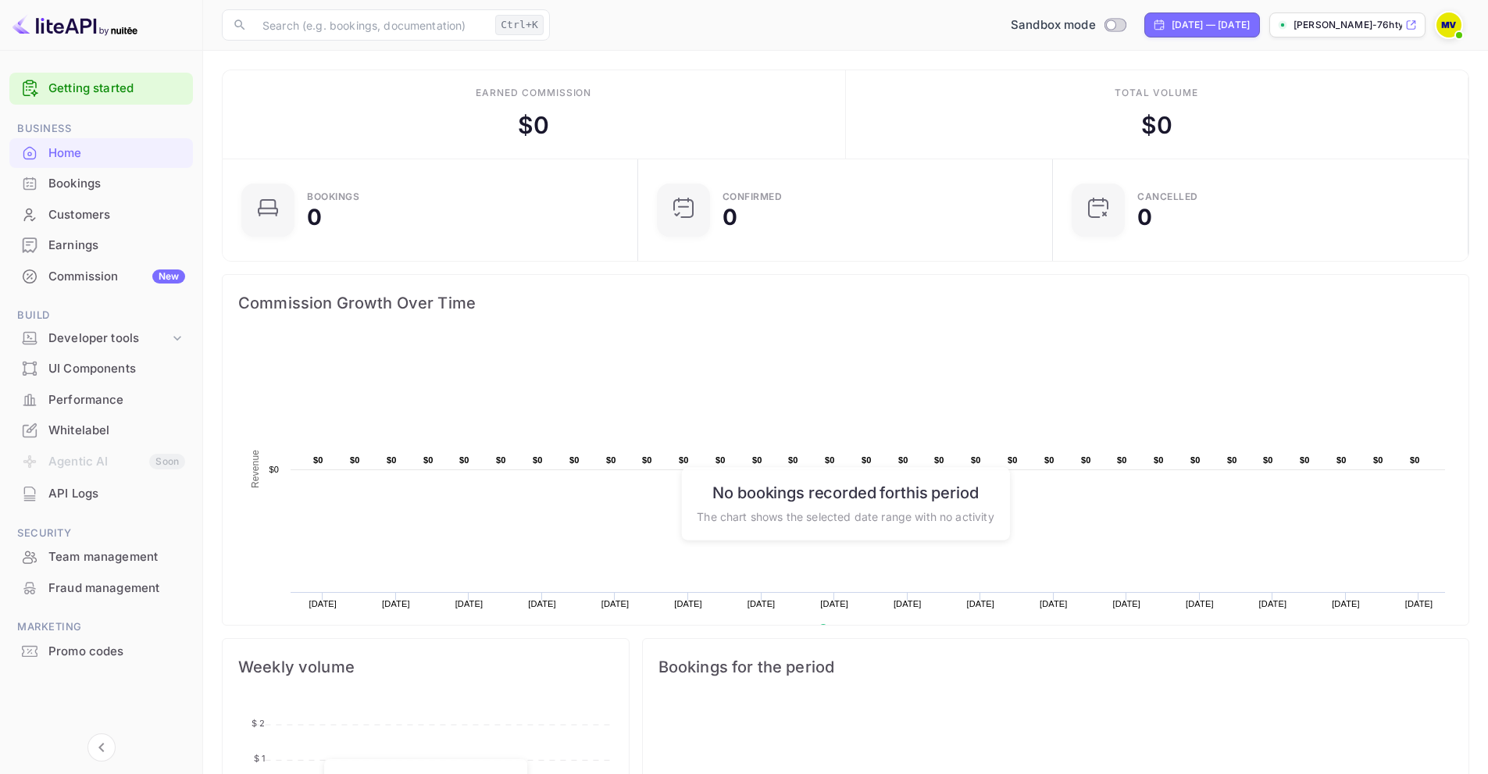
click at [112, 558] on div "Team management" at bounding box center [116, 557] width 137 height 18
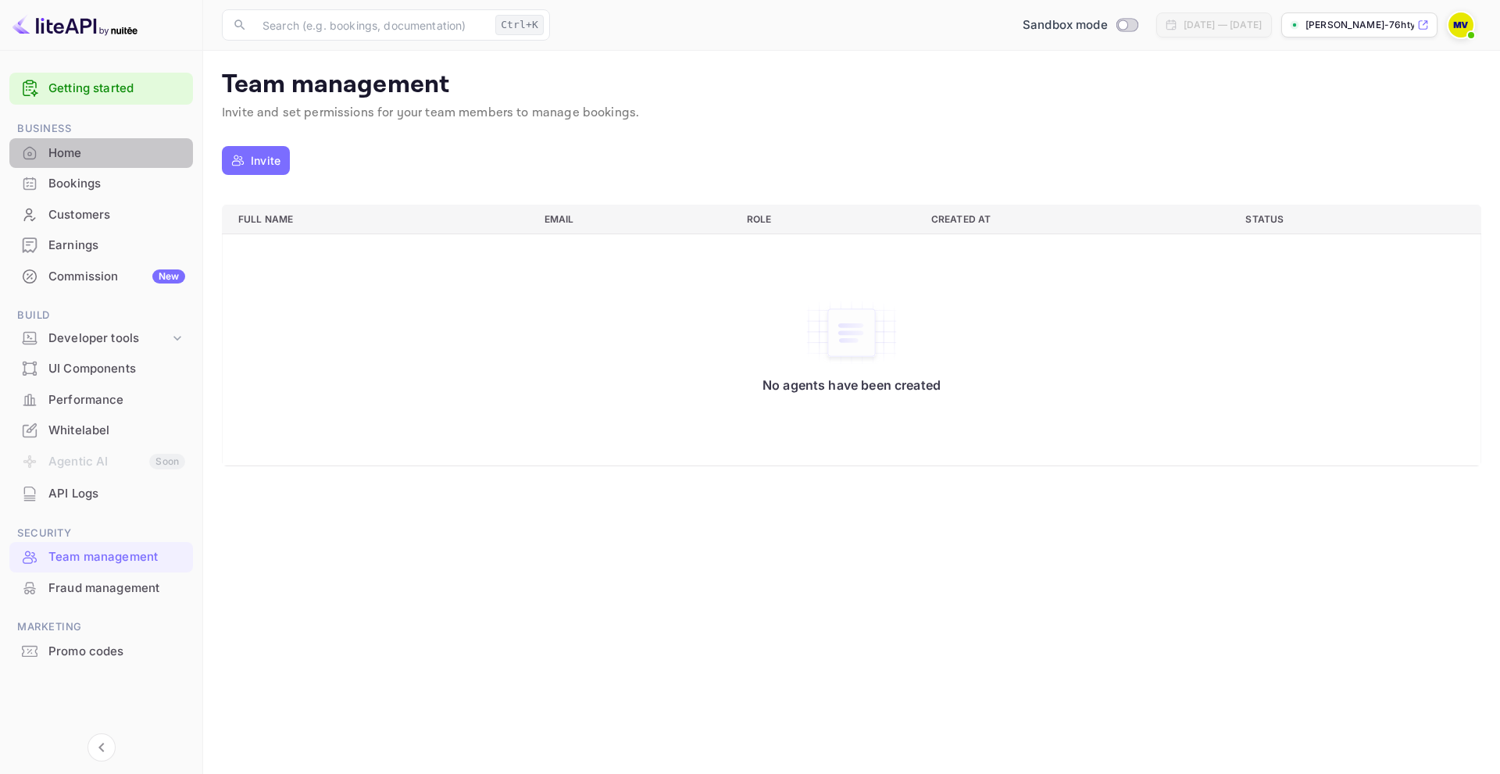
click at [65, 157] on div "Home" at bounding box center [116, 154] width 137 height 18
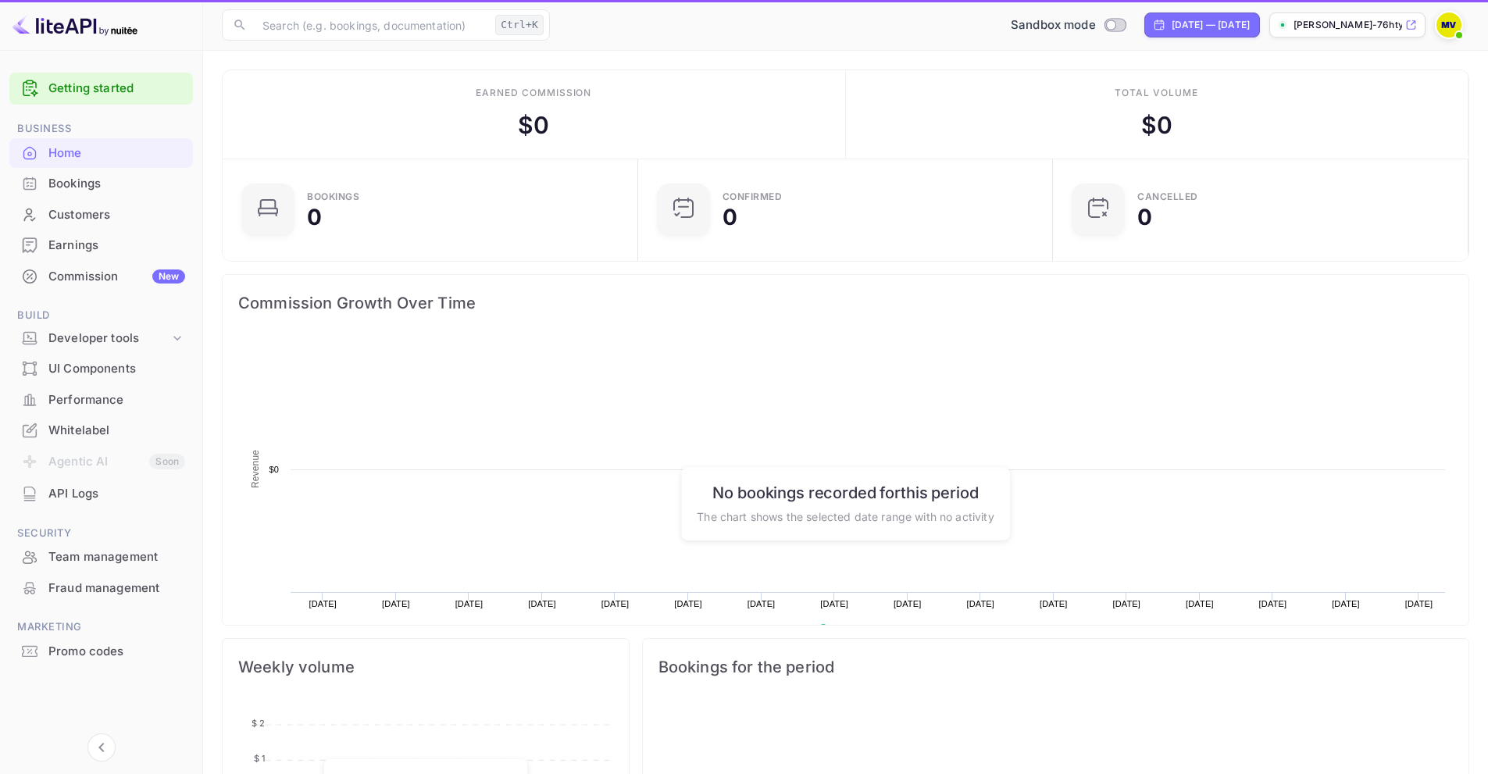
scroll to position [242, 394]
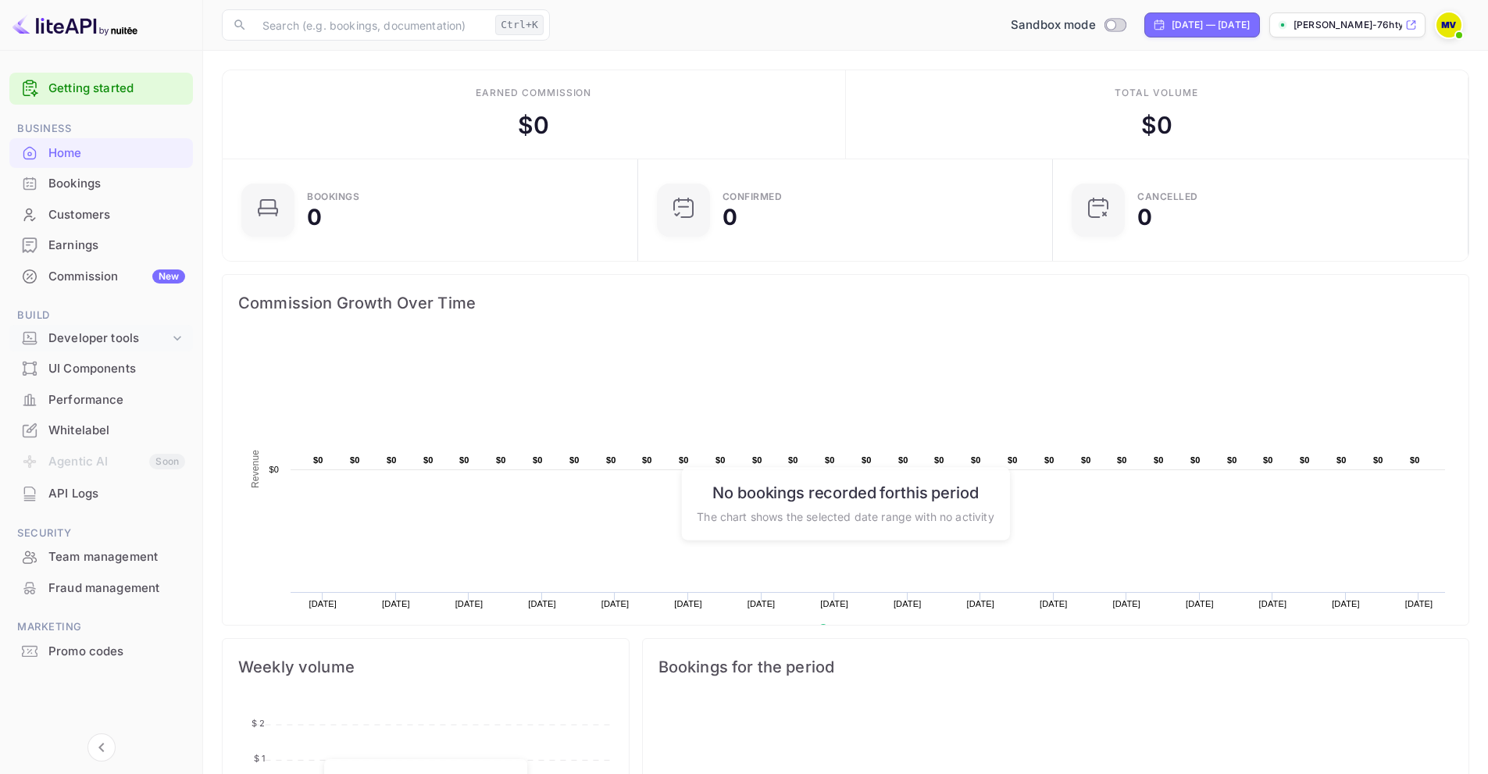
click at [114, 334] on div "Developer tools" at bounding box center [108, 339] width 121 height 18
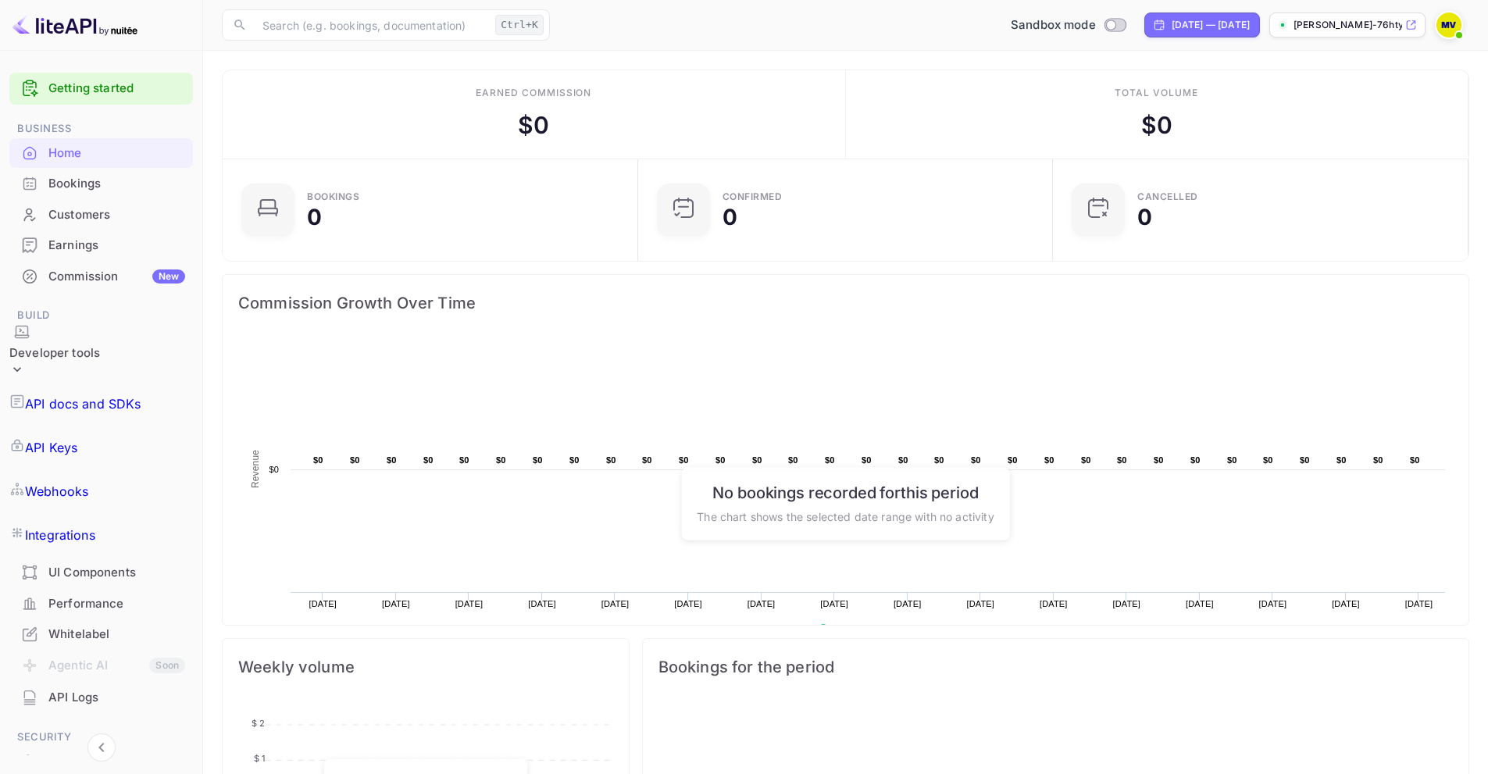
click at [100, 344] on div "Developer tools" at bounding box center [54, 353] width 91 height 18
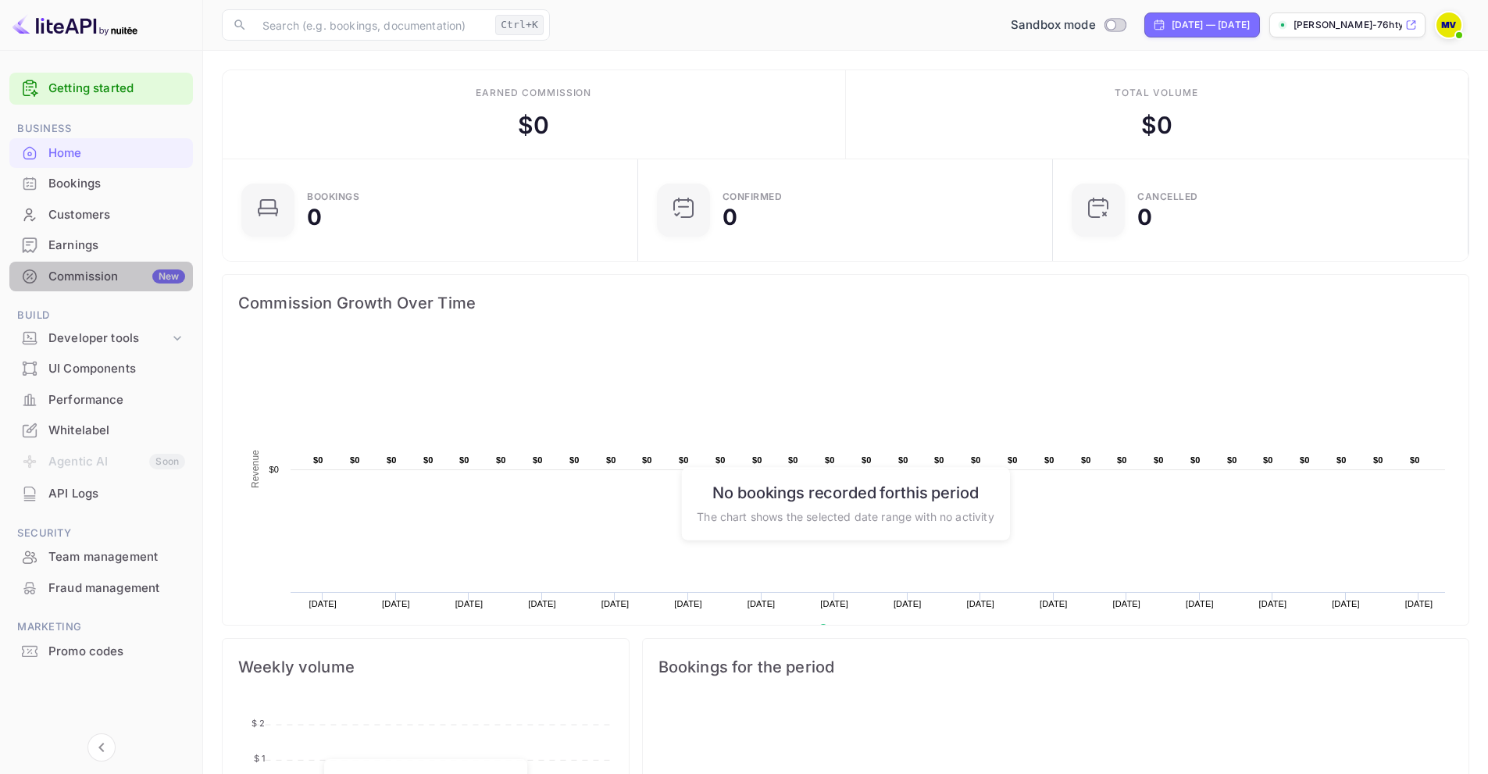
click at [77, 277] on div "Commission New" at bounding box center [116, 277] width 137 height 18
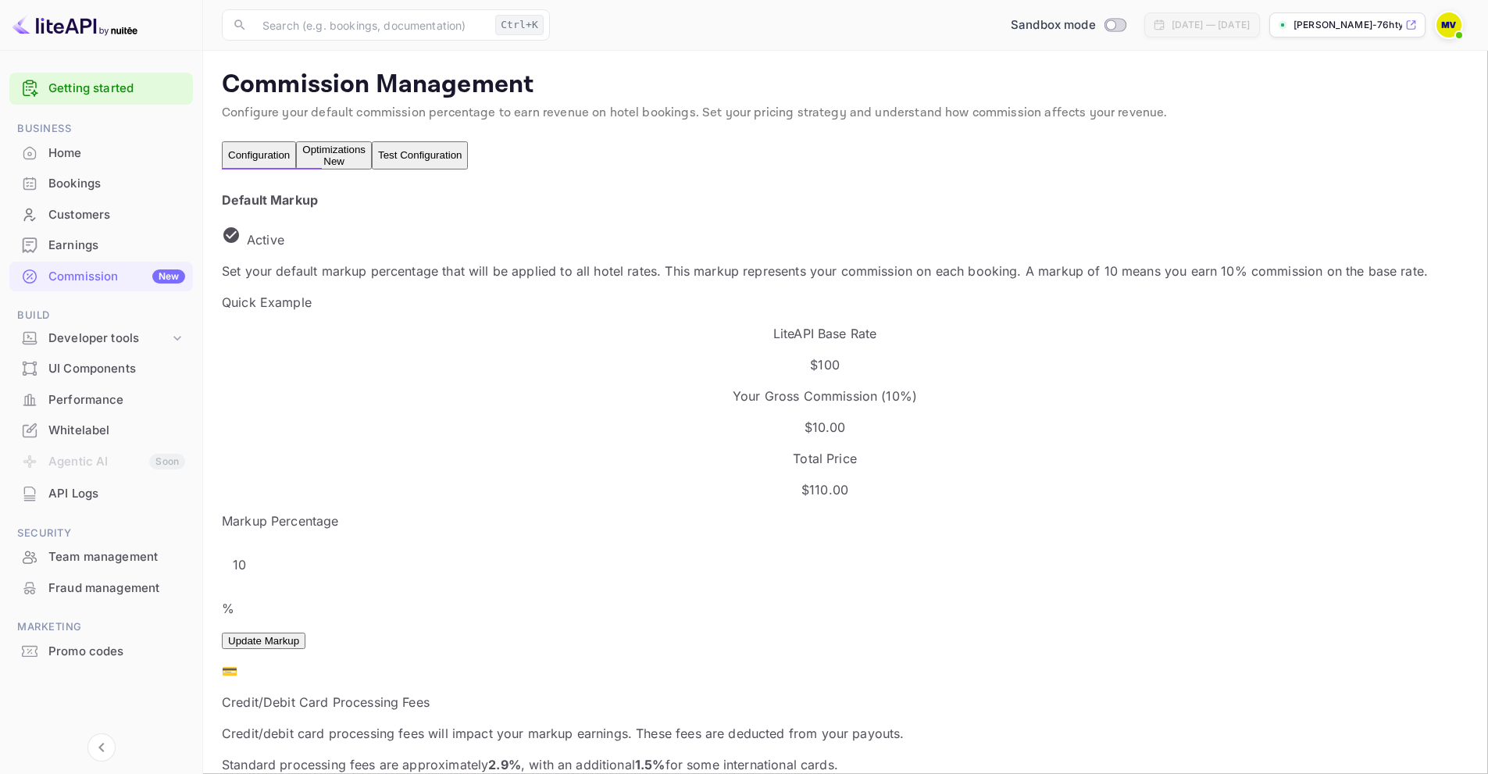
scroll to position [266, 766]
click at [1448, 30] on img at bounding box center [1448, 24] width 25 height 25
click at [1331, 165] on div "Logout" at bounding box center [1373, 161] width 180 height 37
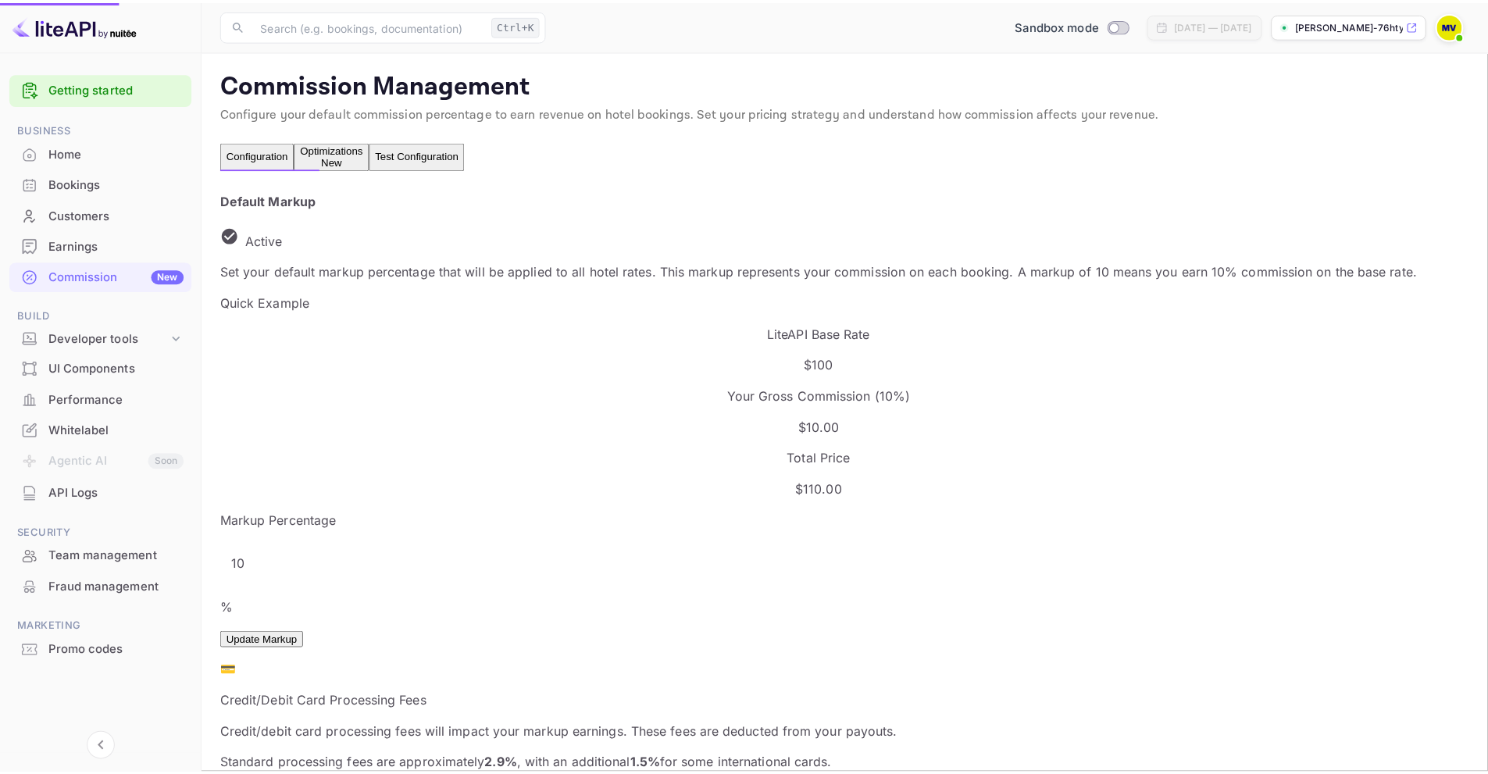
scroll to position [12, 12]
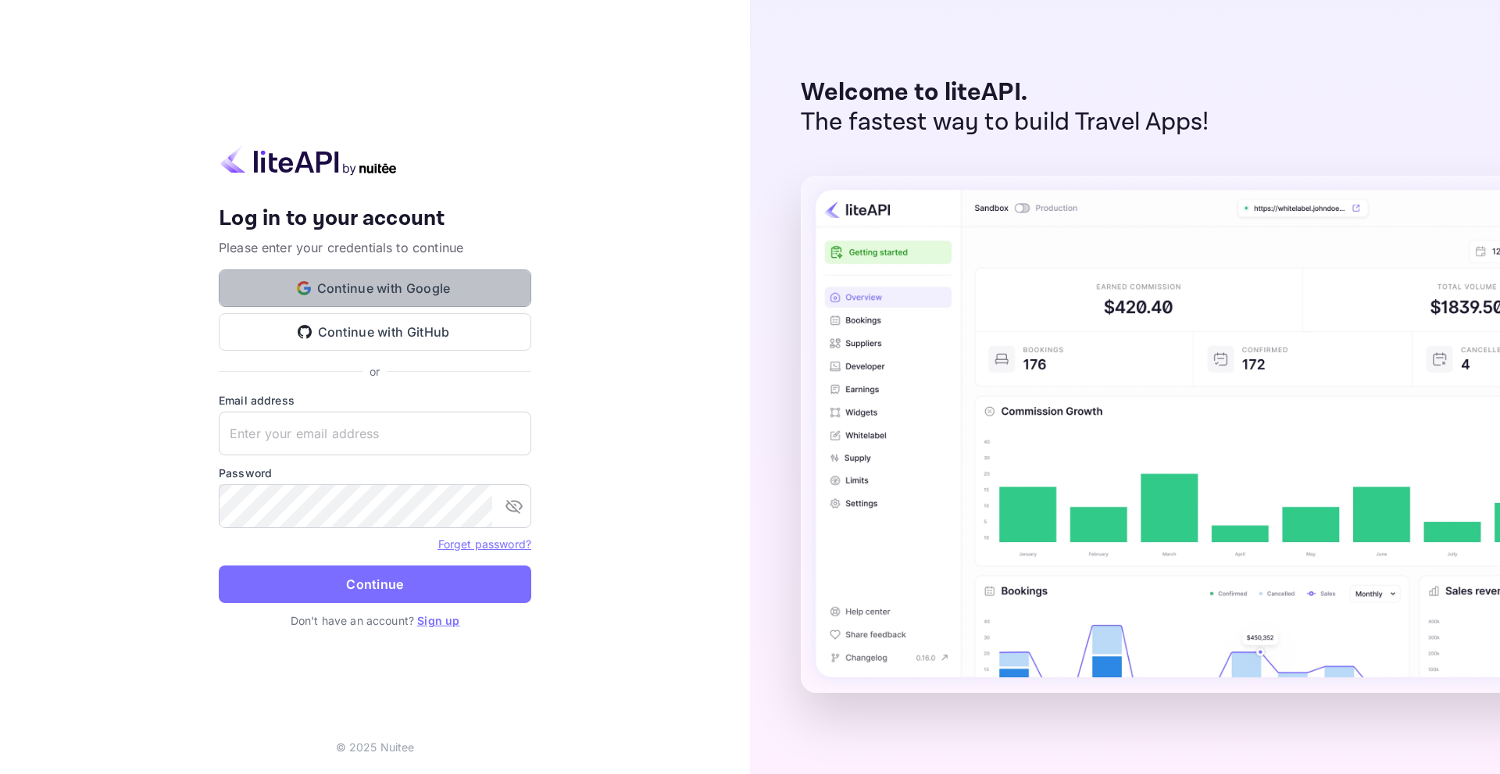
click at [407, 292] on button "Continue with Google" at bounding box center [375, 287] width 312 height 37
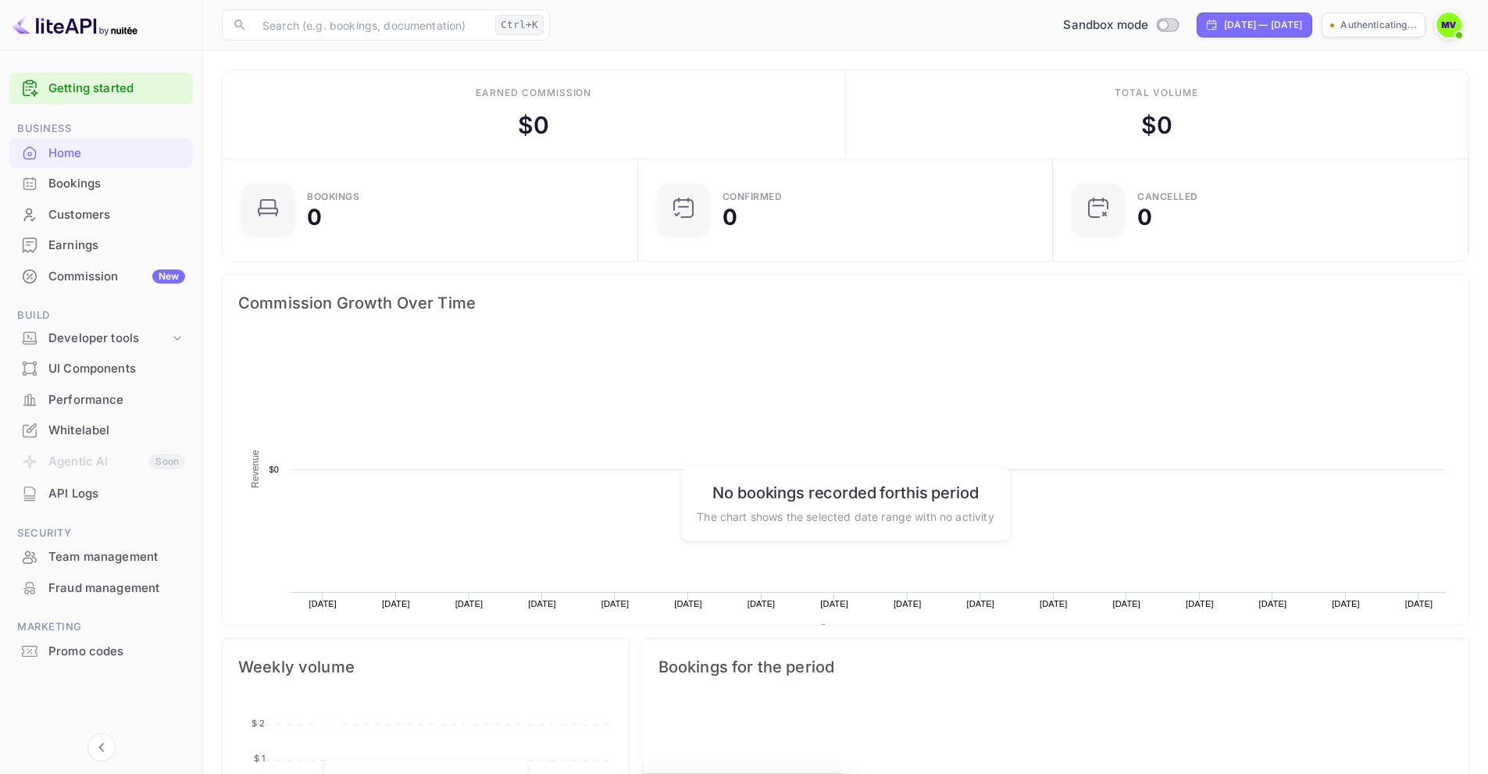
scroll to position [242, 394]
